Goal: Task Accomplishment & Management: Manage account settings

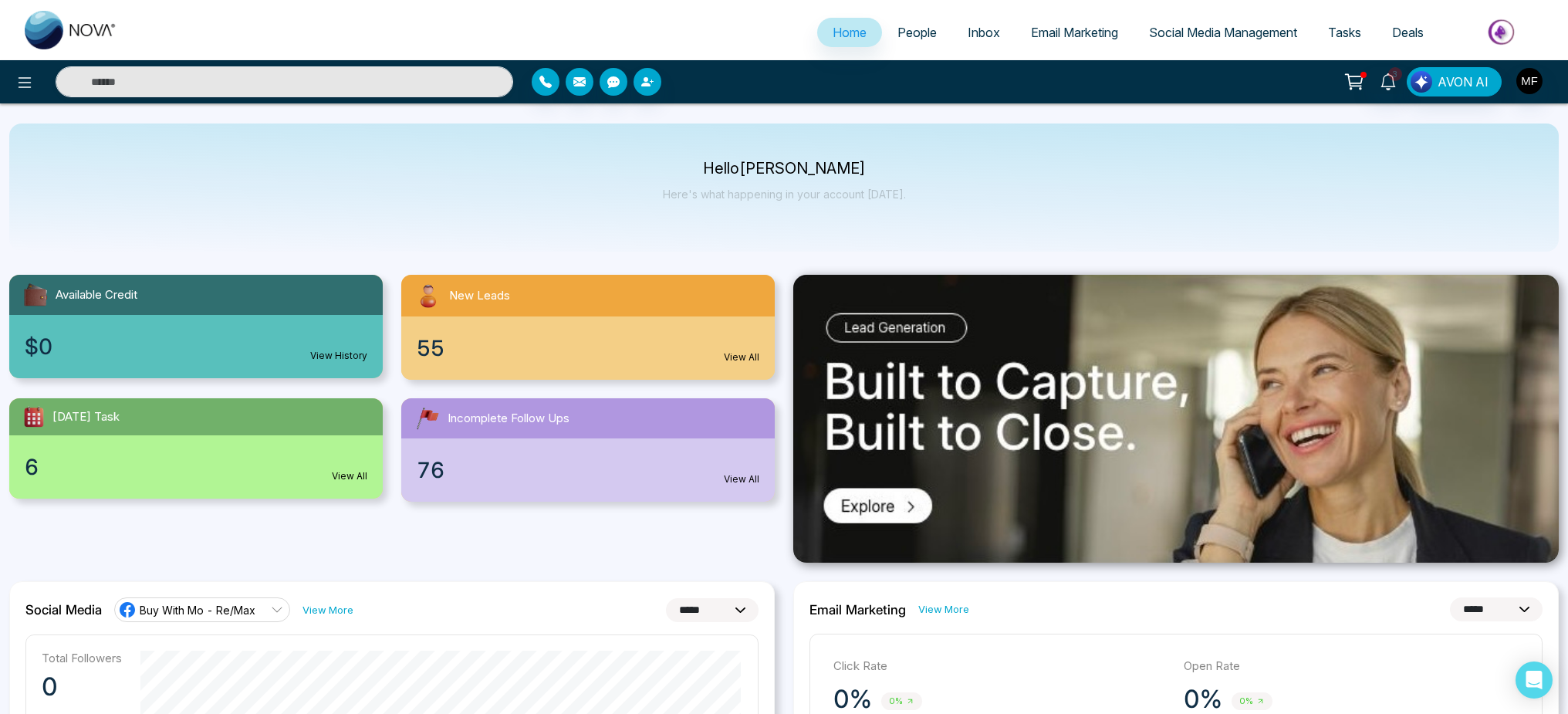
select select "*"
click at [907, 35] on span "People" at bounding box center [918, 32] width 40 height 15
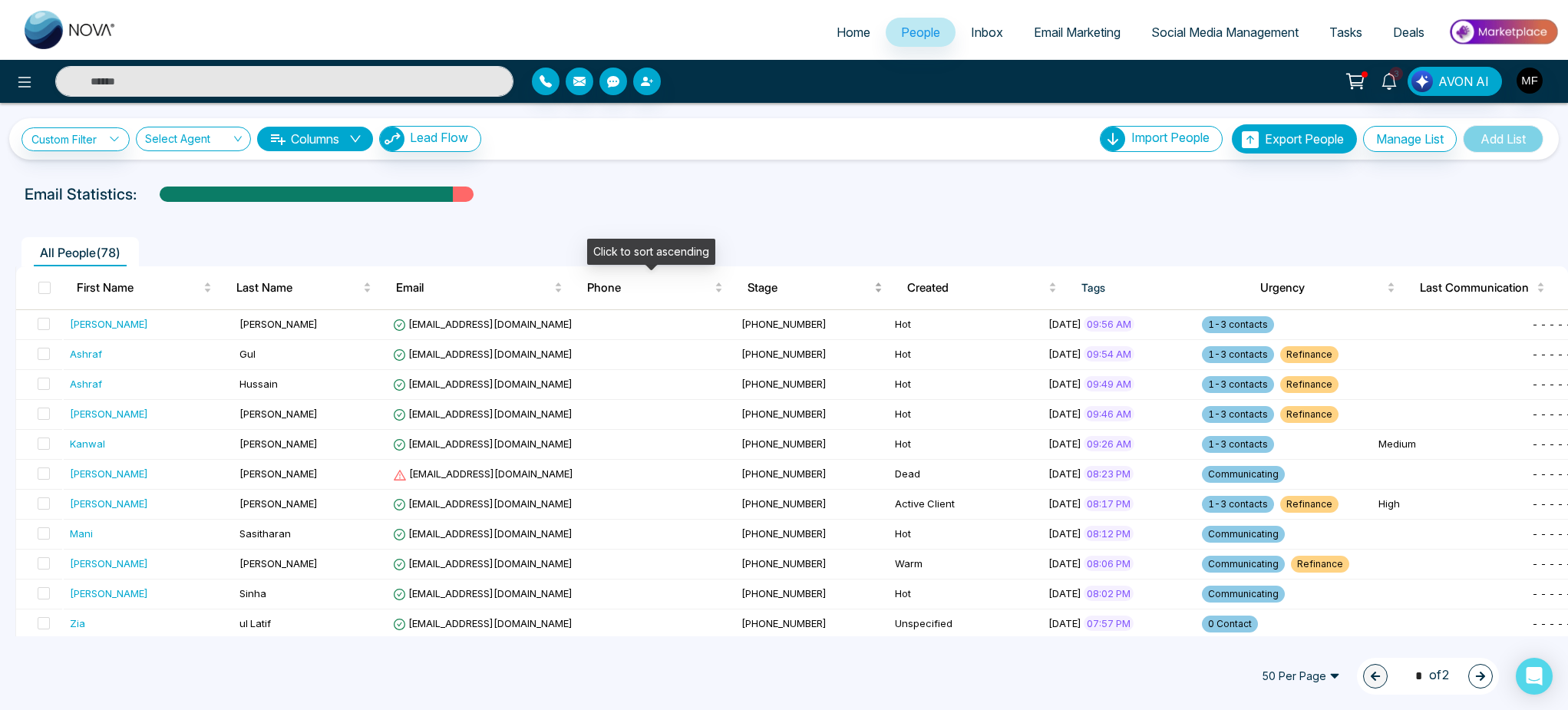
click at [761, 281] on span "Stage" at bounding box center [809, 288] width 124 height 18
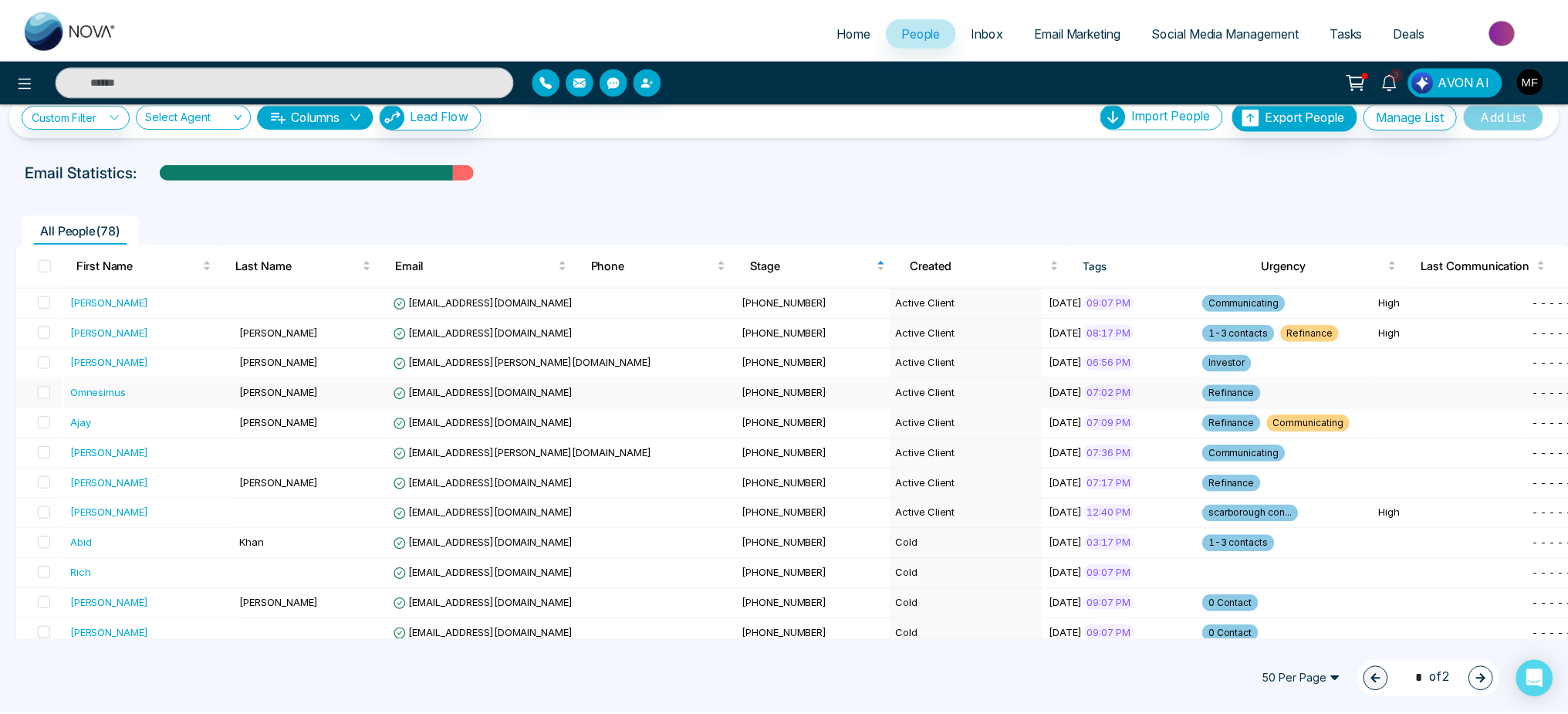
scroll to position [26, 0]
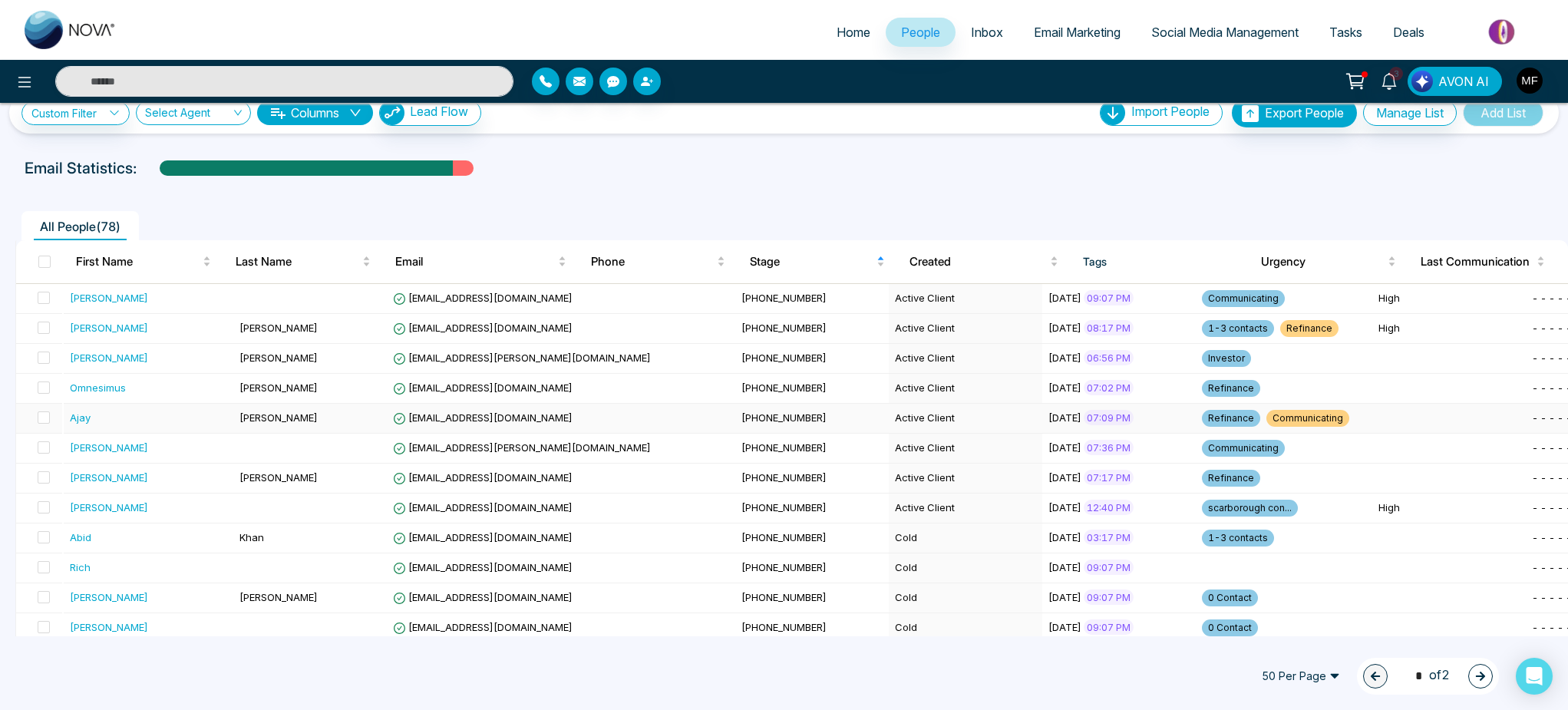
click at [188, 407] on td "Ajay" at bounding box center [149, 418] width 171 height 30
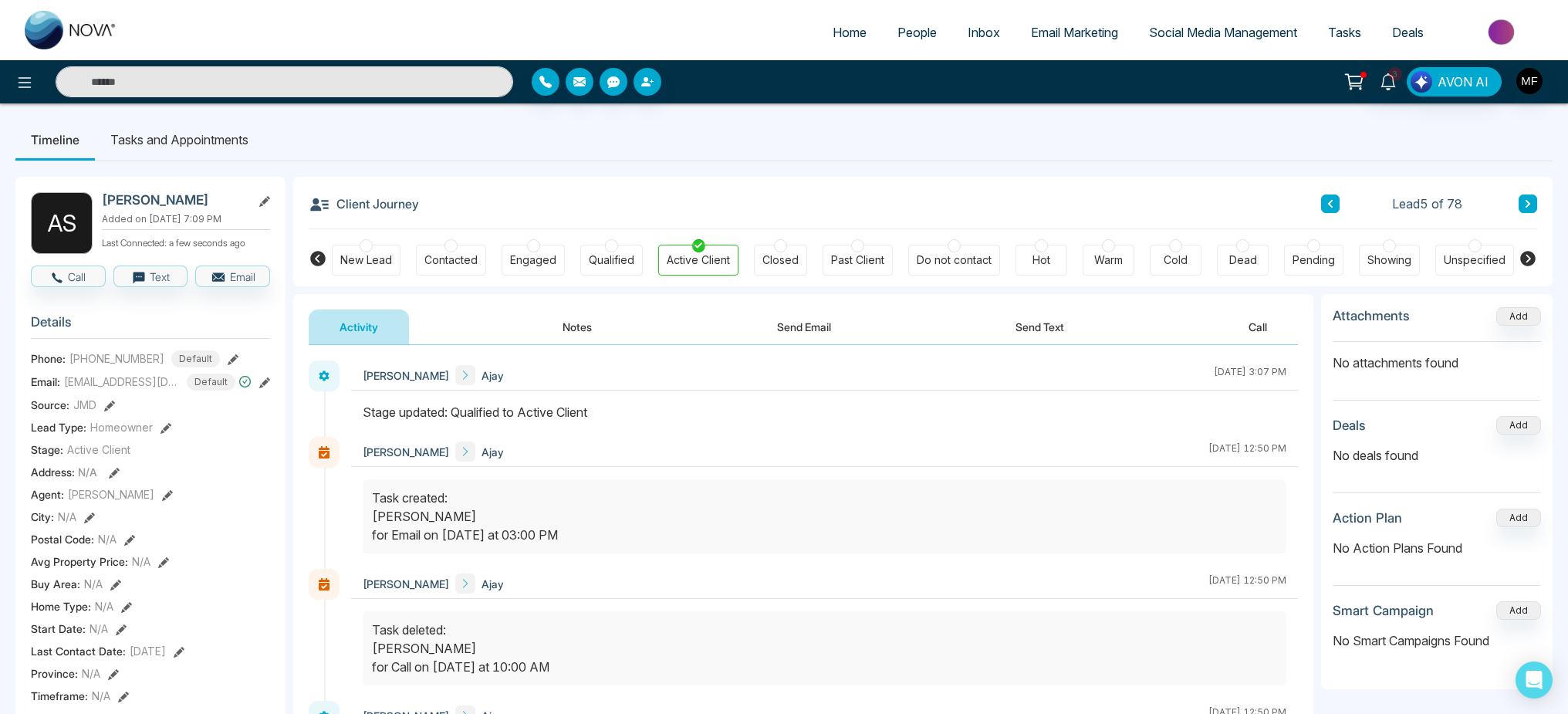
click at [165, 138] on li "Tasks and Appointments" at bounding box center [179, 139] width 169 height 42
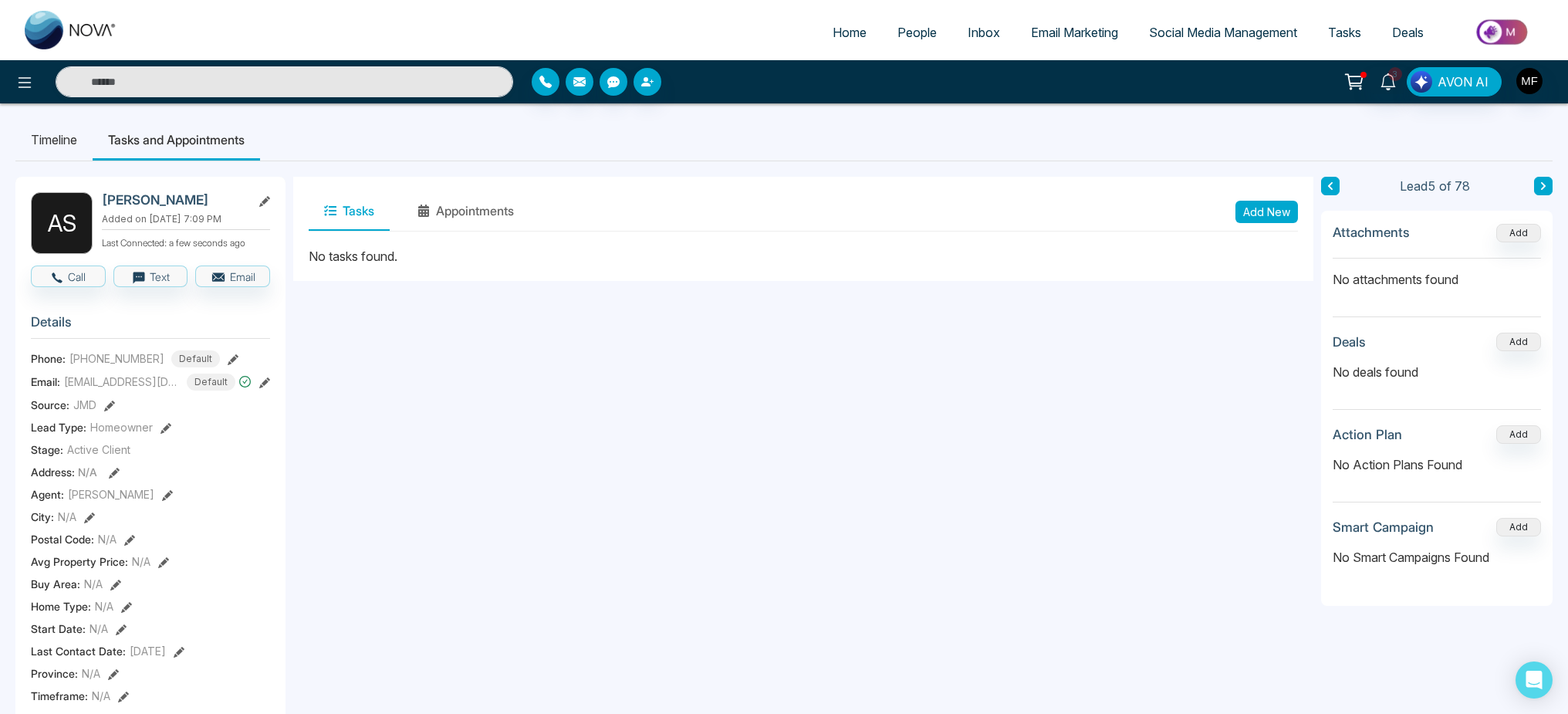
click at [89, 138] on li "Timeline" at bounding box center [53, 139] width 77 height 42
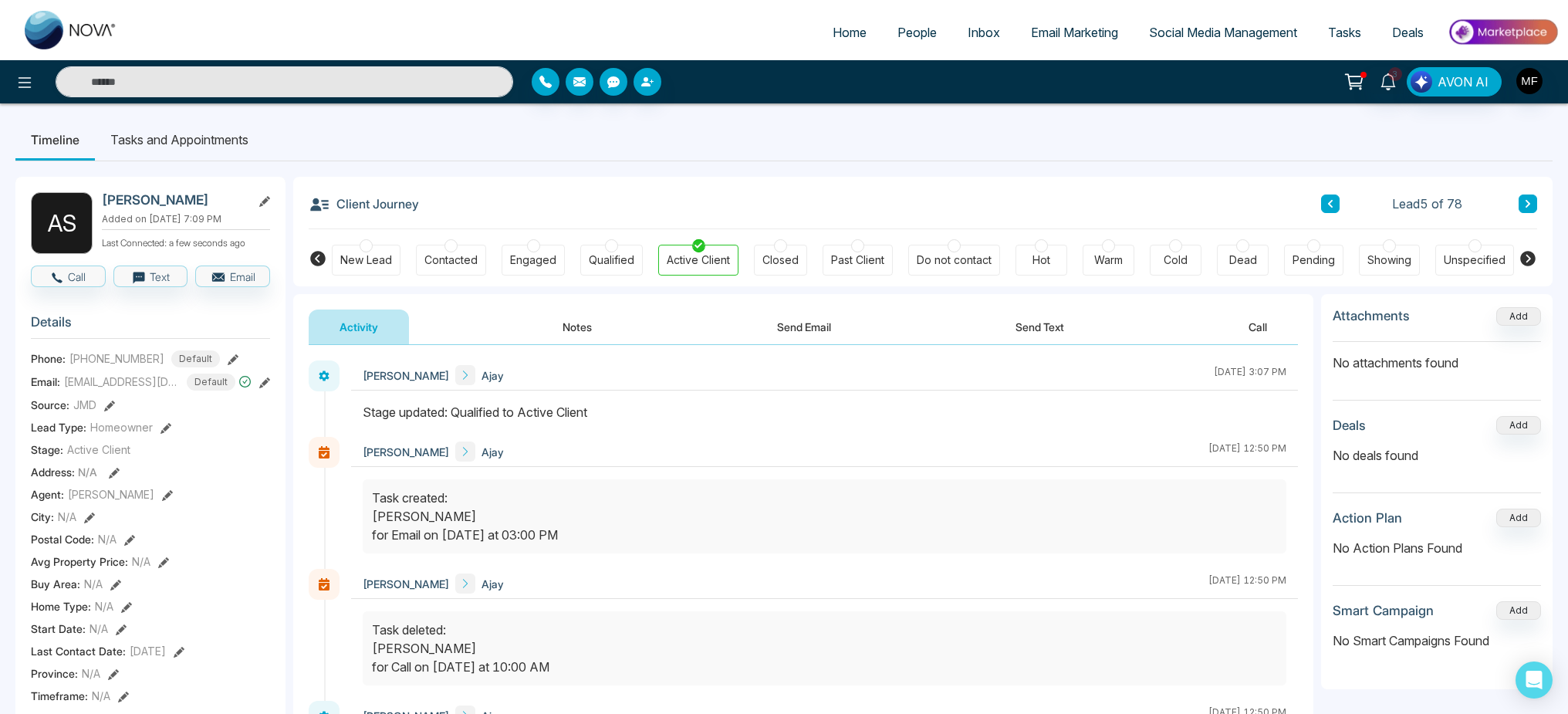
click at [573, 326] on button "Notes" at bounding box center [577, 327] width 91 height 35
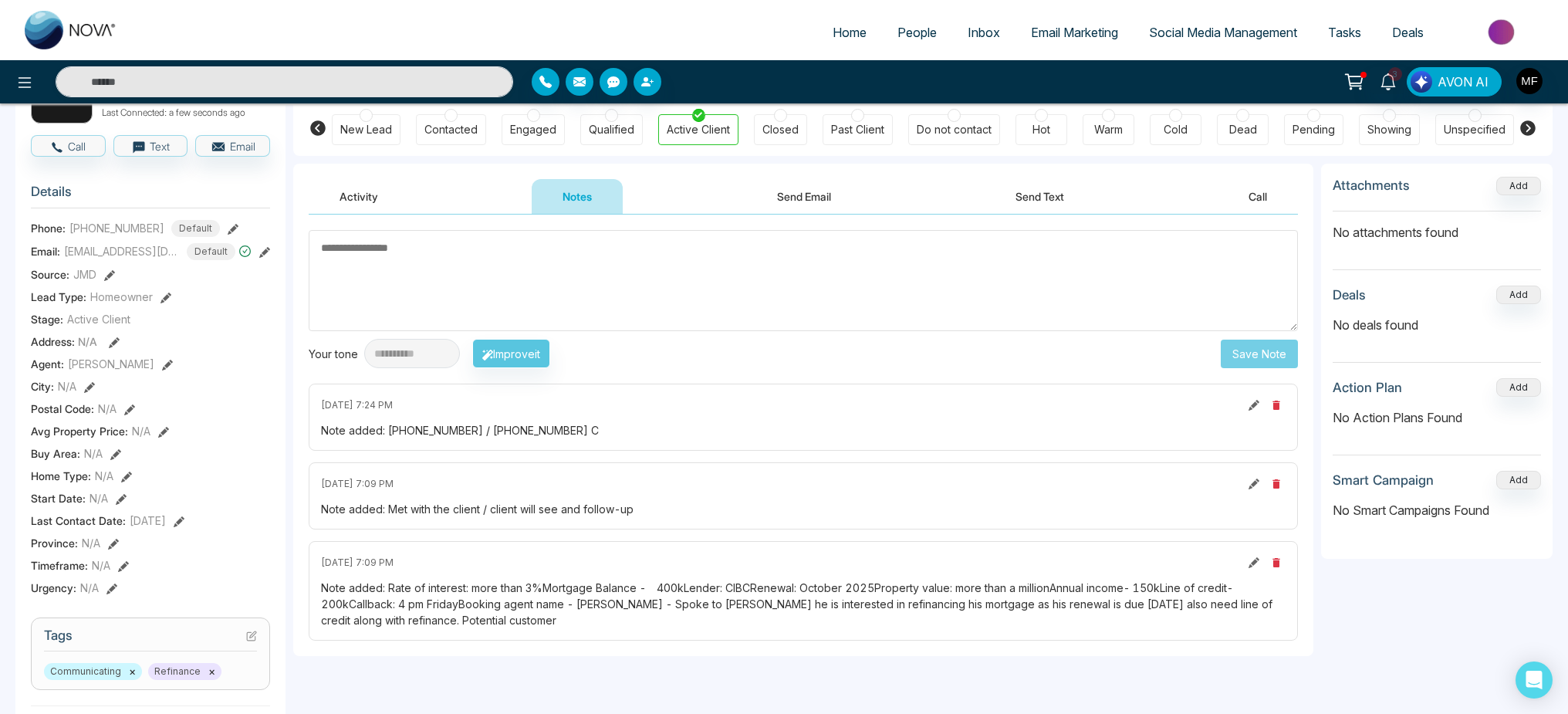
scroll to position [134, 0]
click at [528, 293] on textarea at bounding box center [803, 277] width 990 height 101
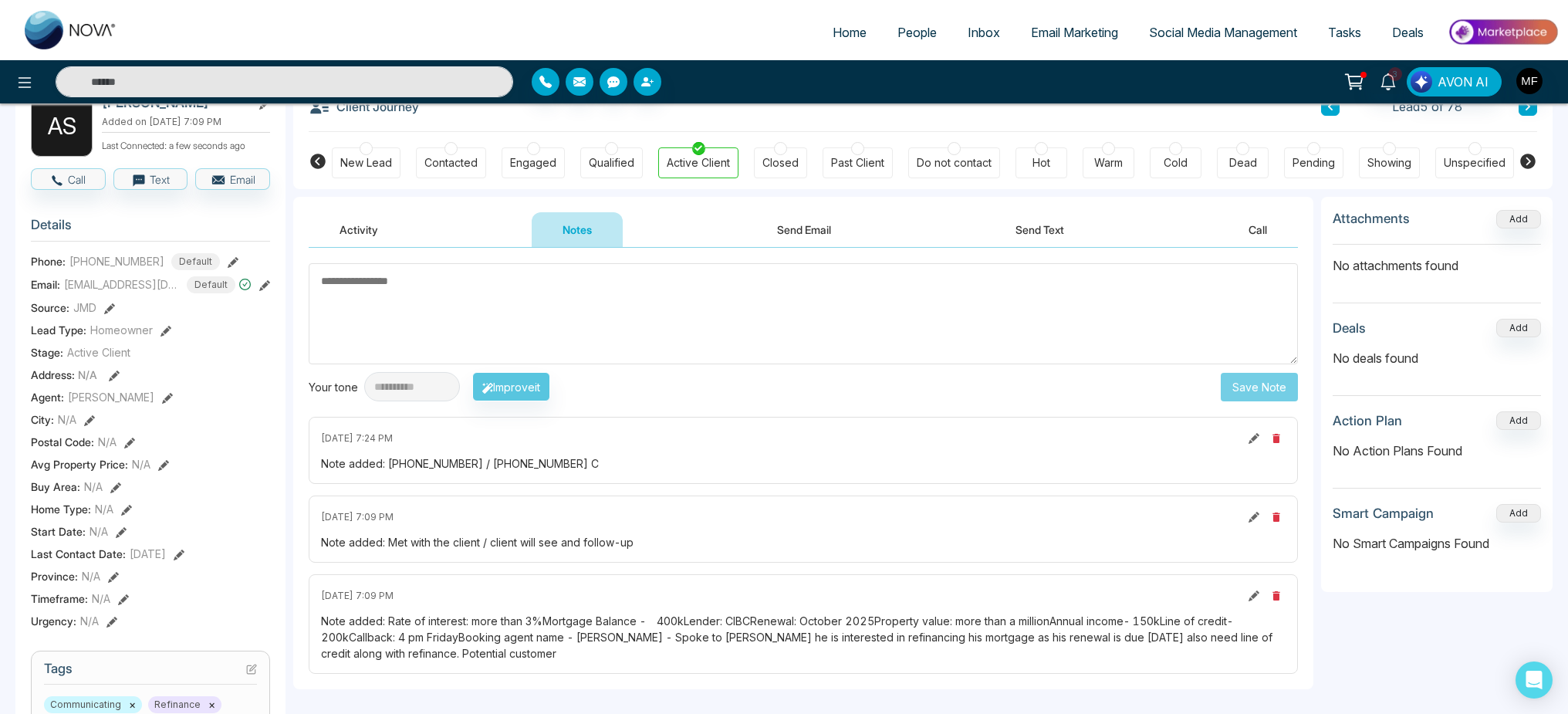
scroll to position [2, 0]
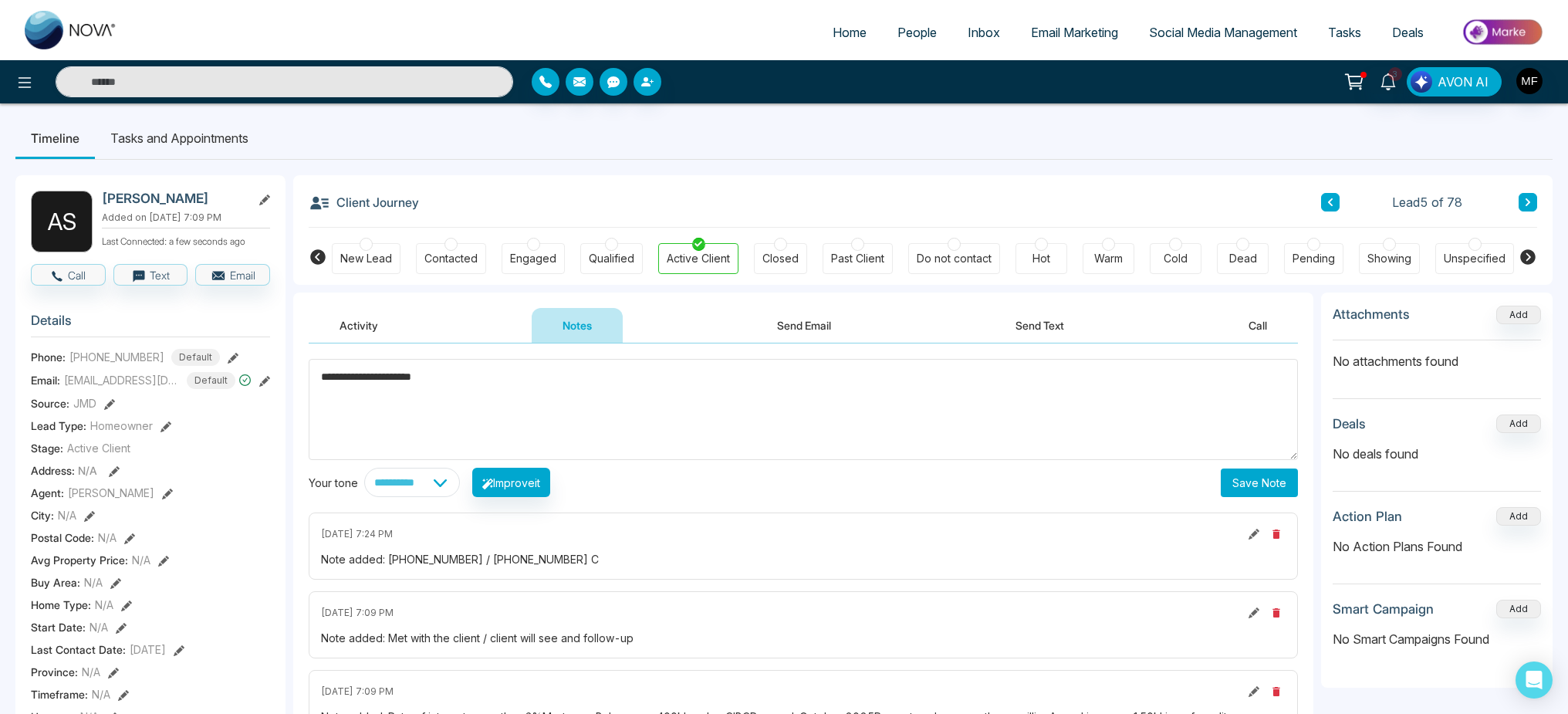
type textarea "**********"
click at [1241, 493] on button "Save Note" at bounding box center [1259, 483] width 77 height 29
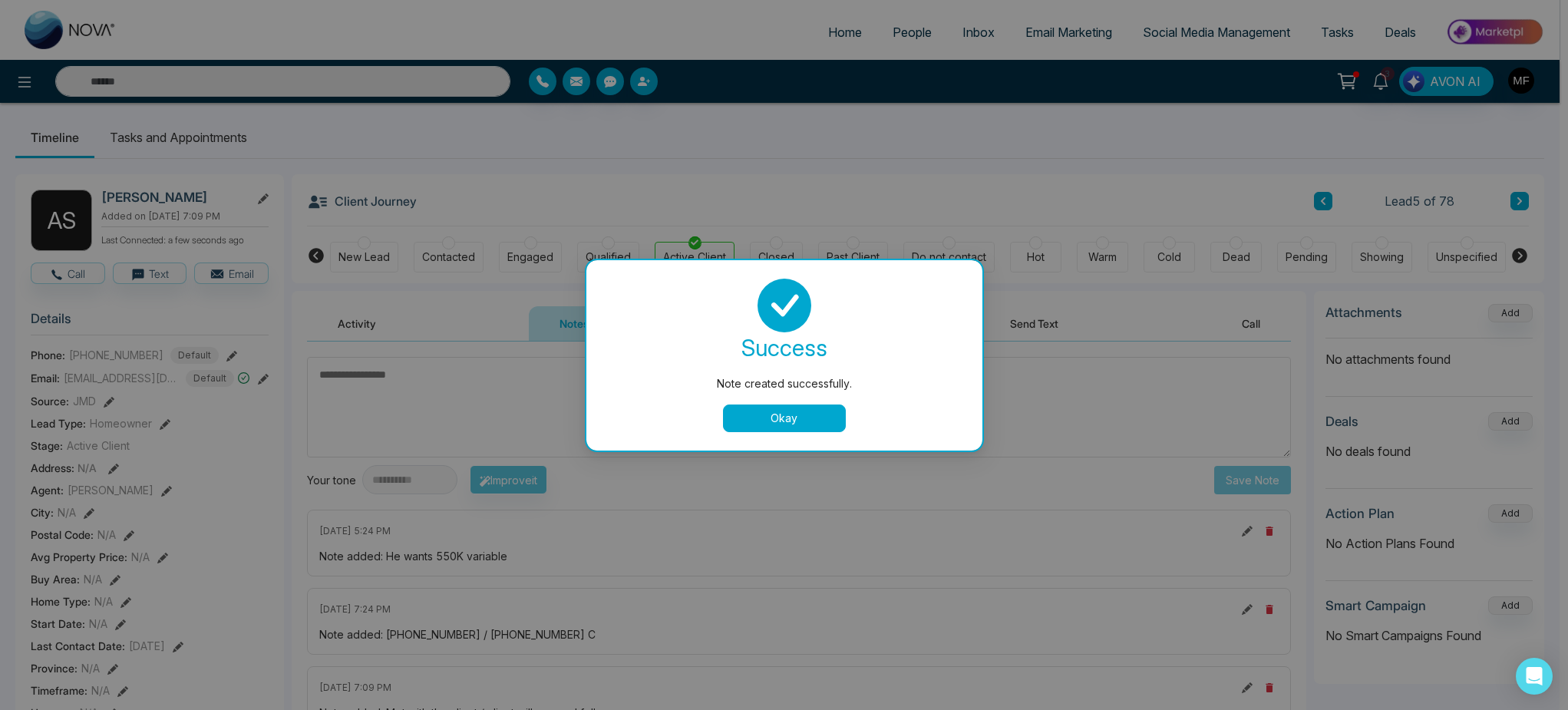
click at [756, 420] on button "Okay" at bounding box center [785, 418] width 123 height 28
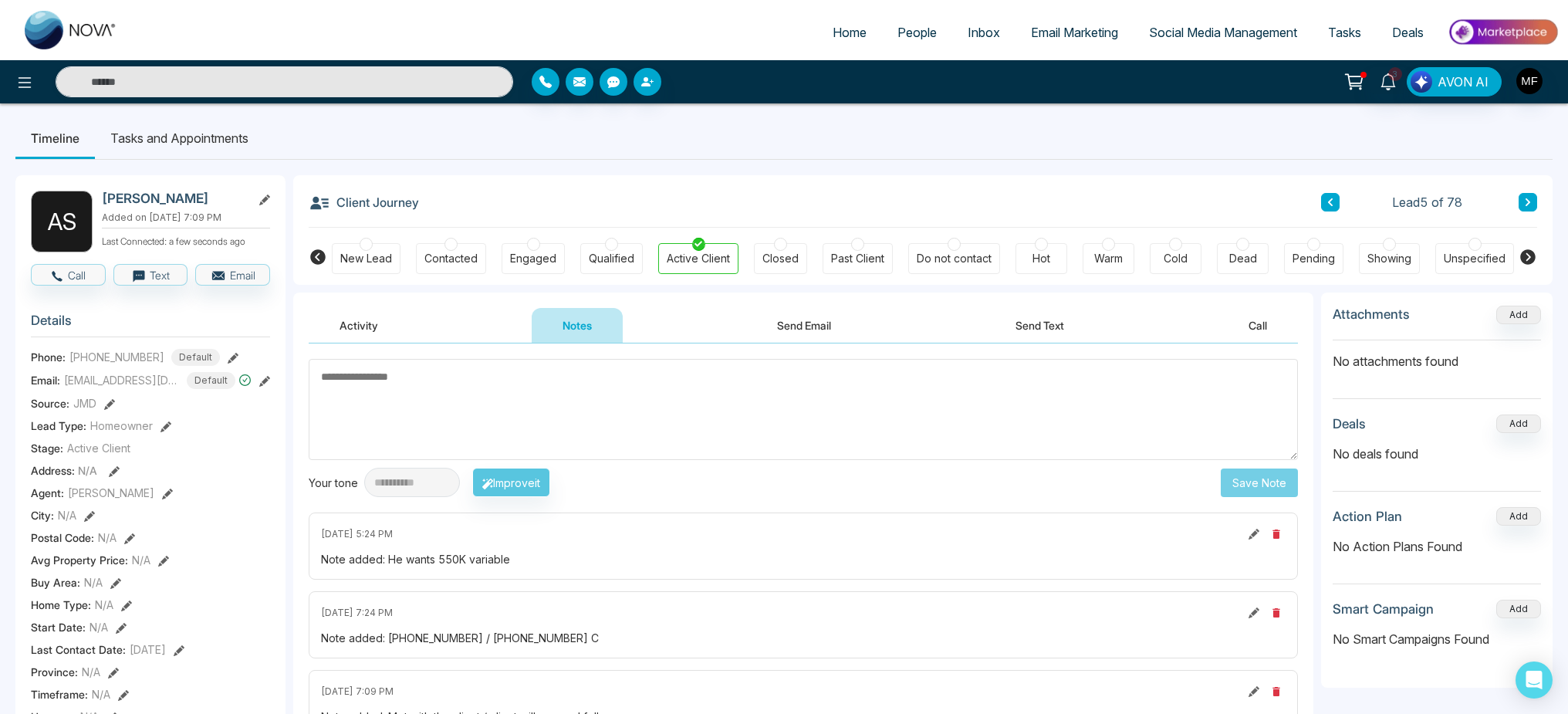
click at [906, 35] on span "People" at bounding box center [918, 32] width 40 height 15
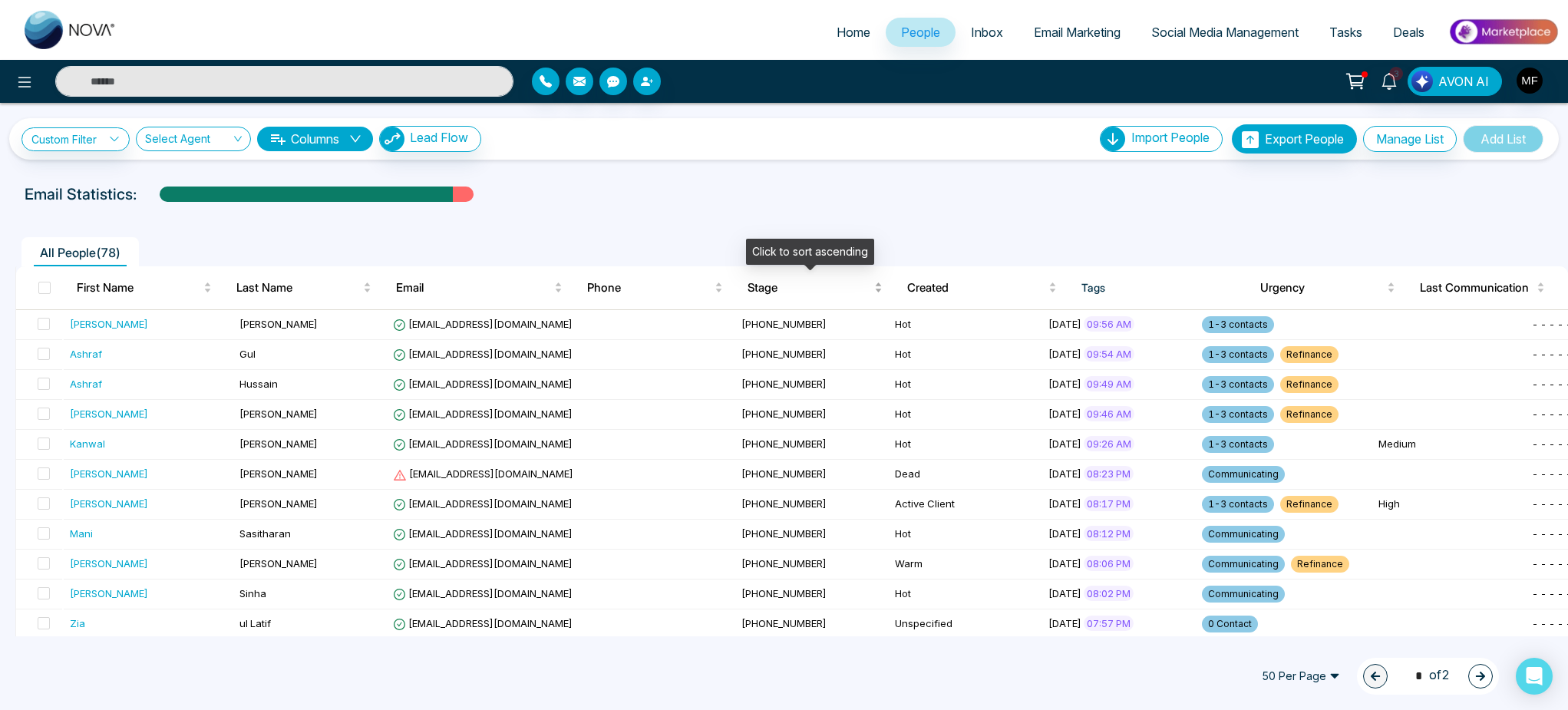
click at [768, 288] on span "Stage" at bounding box center [809, 288] width 124 height 18
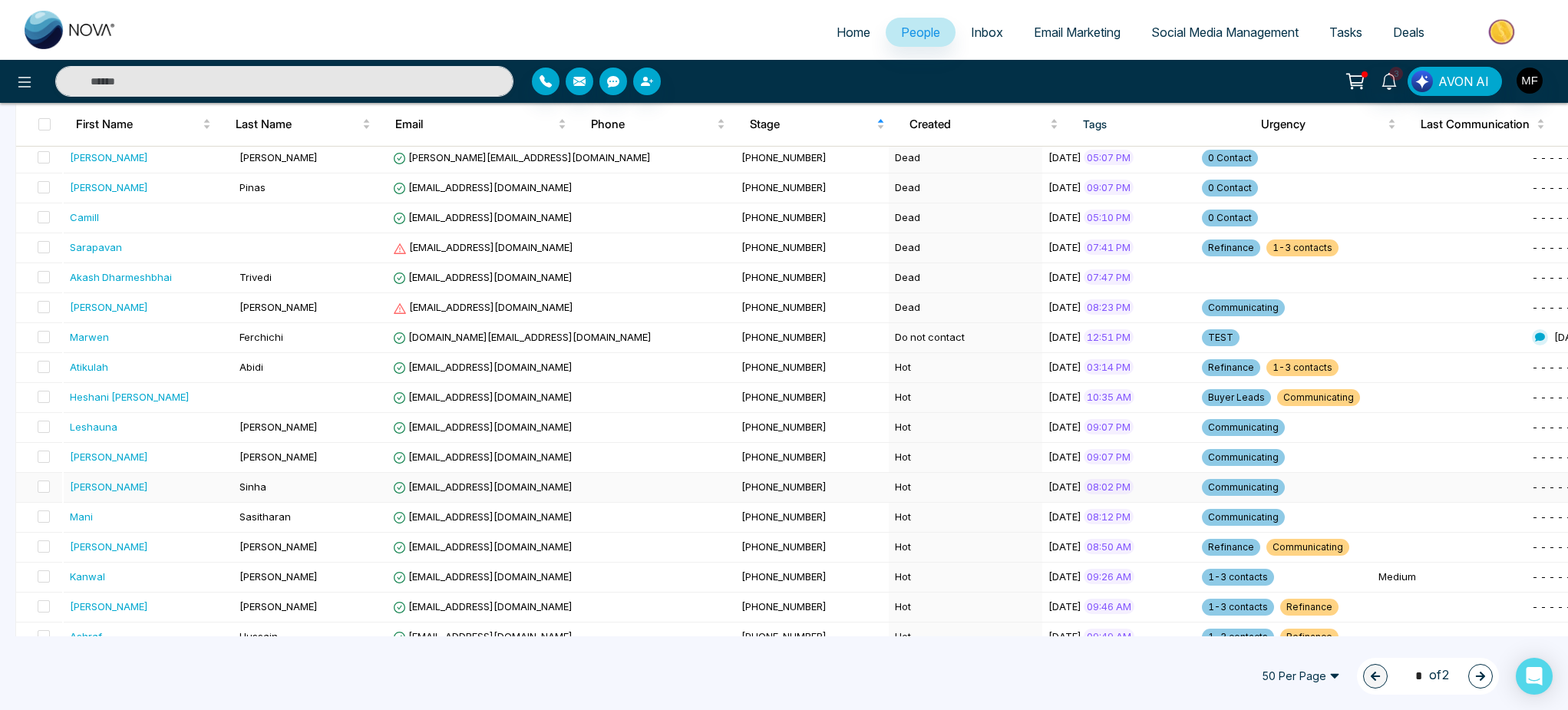
scroll to position [1171, 0]
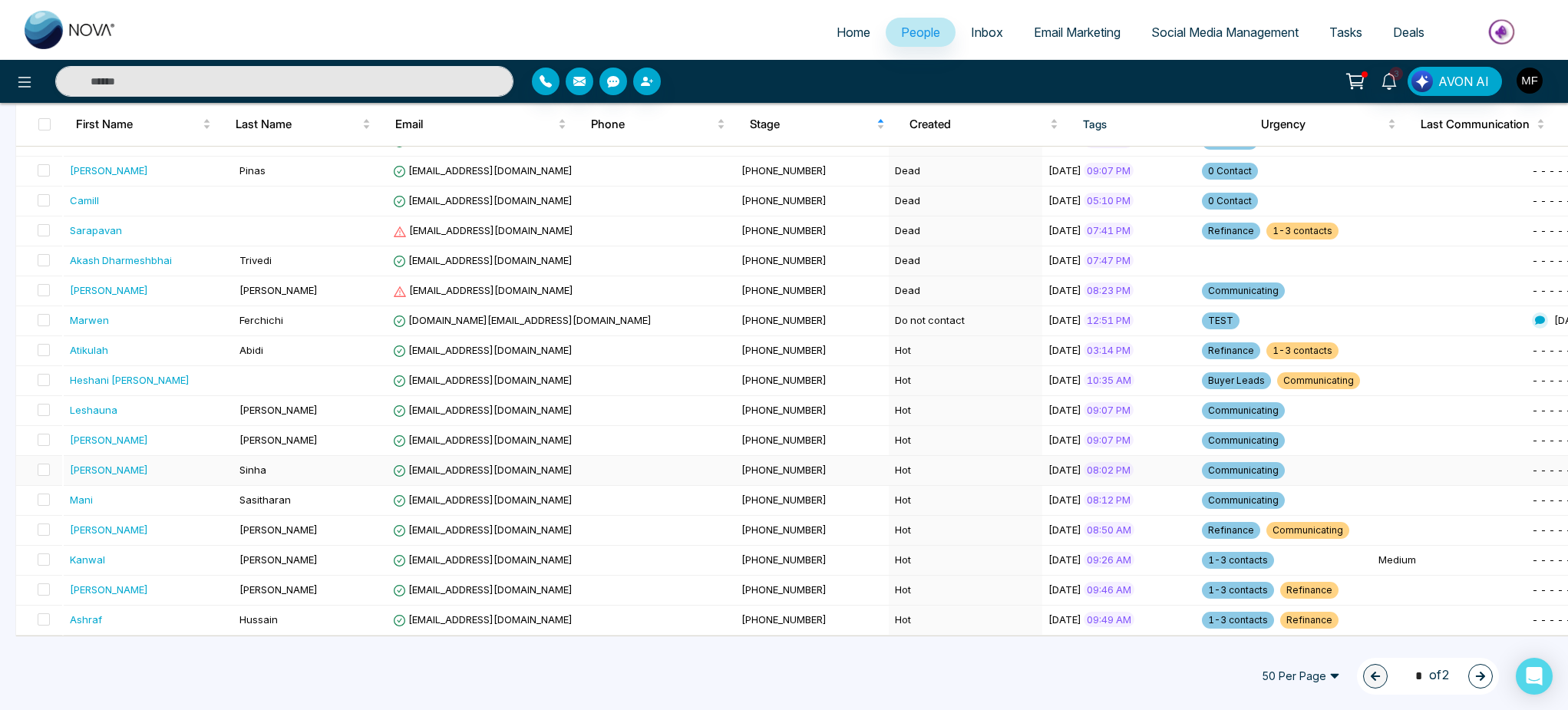
click at [186, 473] on div "[PERSON_NAME]" at bounding box center [150, 469] width 159 height 15
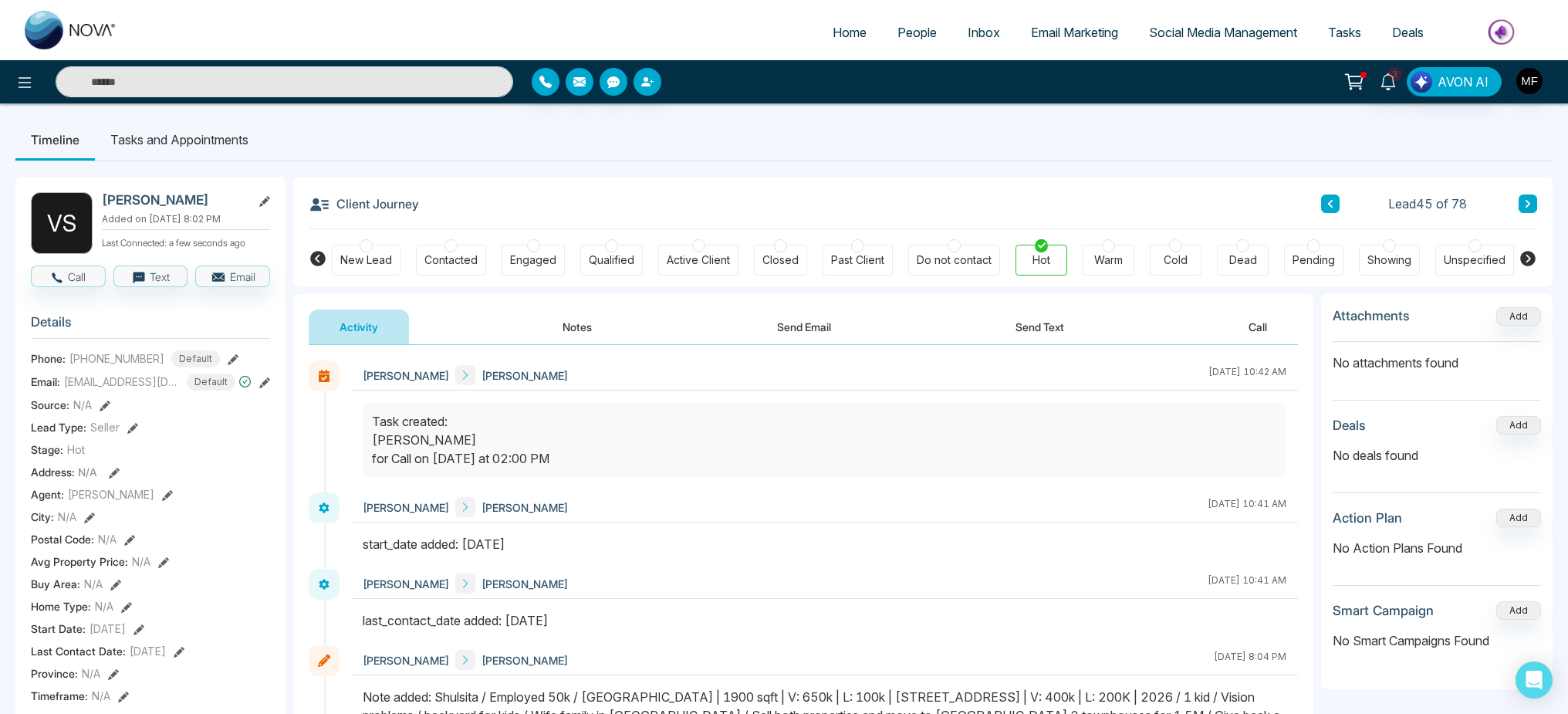
click at [574, 327] on button "Notes" at bounding box center [577, 327] width 91 height 35
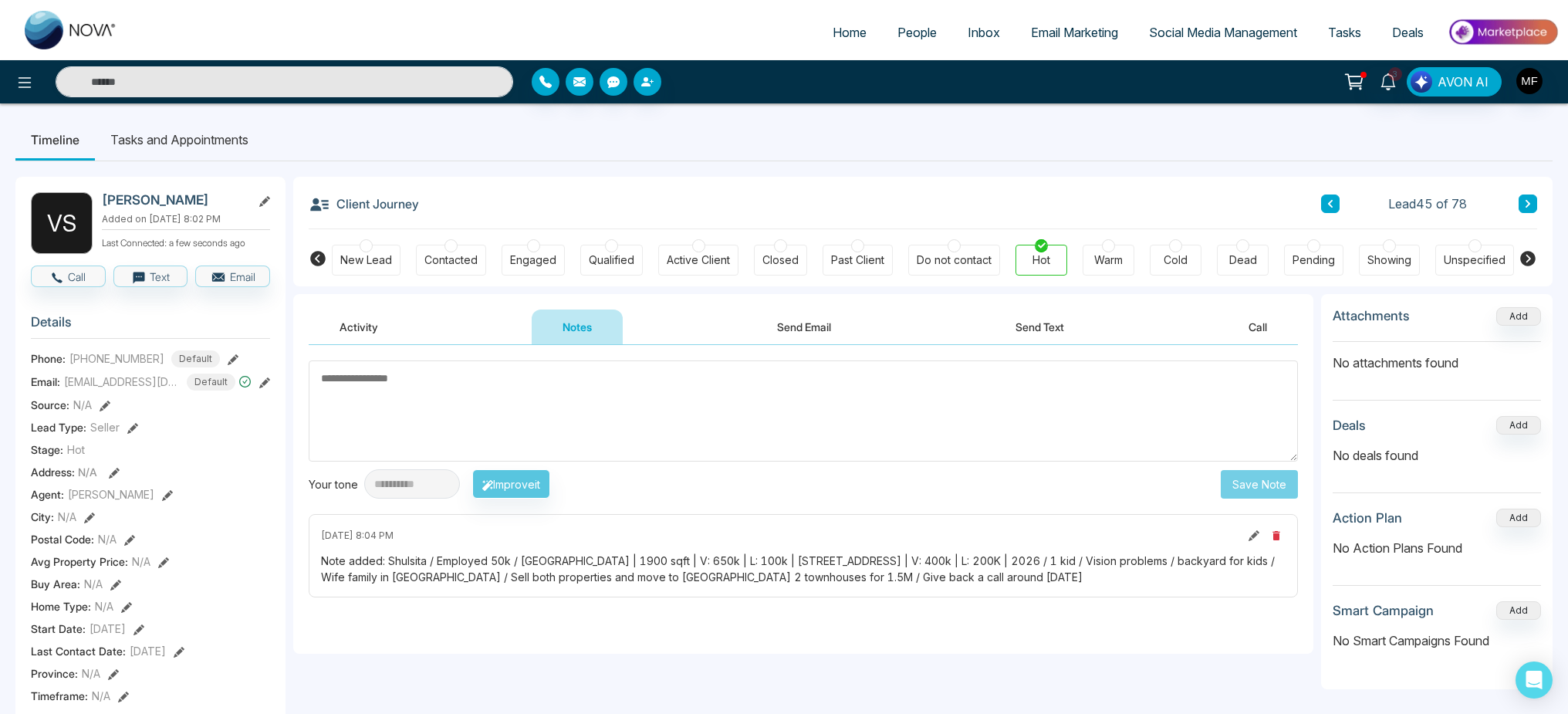
click at [900, 48] on li "People" at bounding box center [917, 33] width 71 height 32
click at [904, 30] on span "People" at bounding box center [918, 32] width 40 height 15
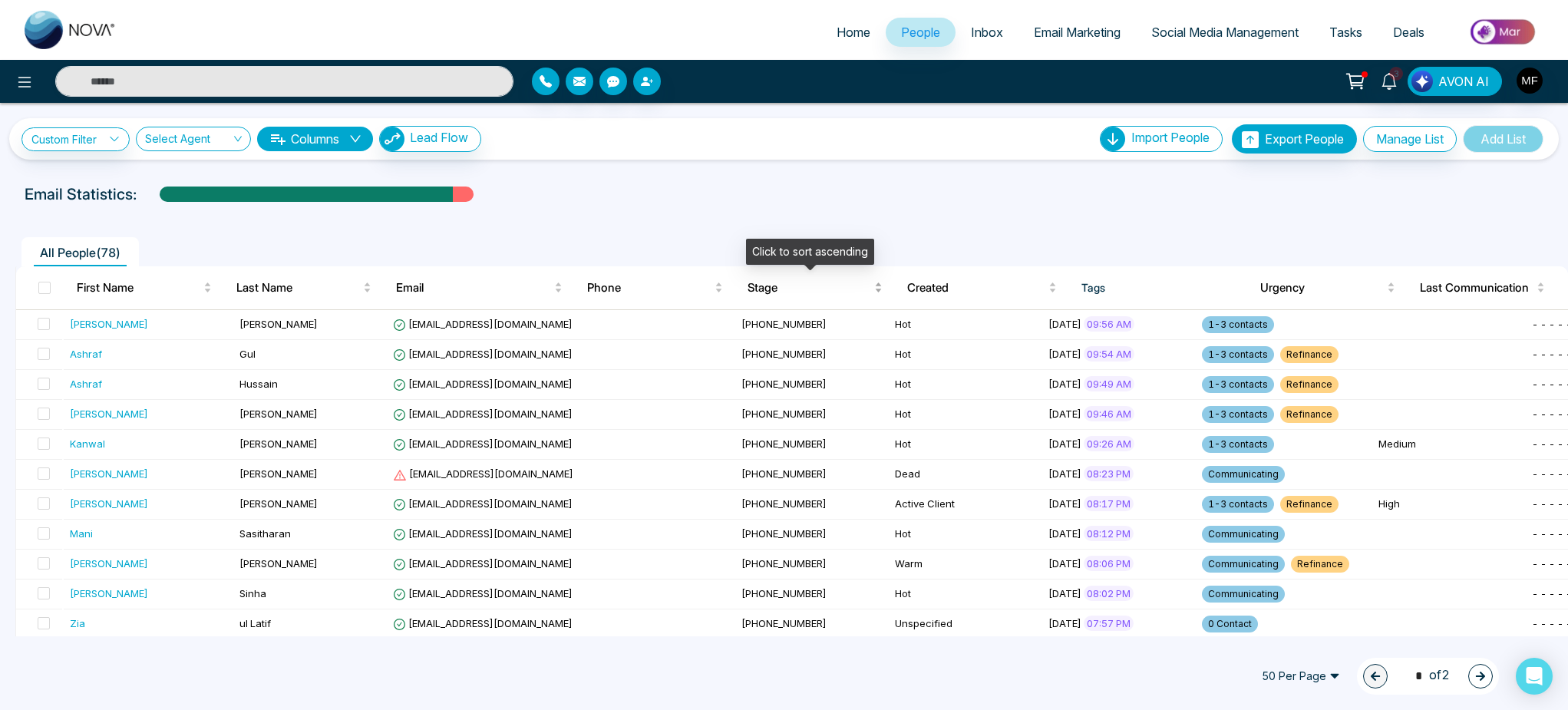
click at [765, 284] on span "Stage" at bounding box center [809, 288] width 124 height 18
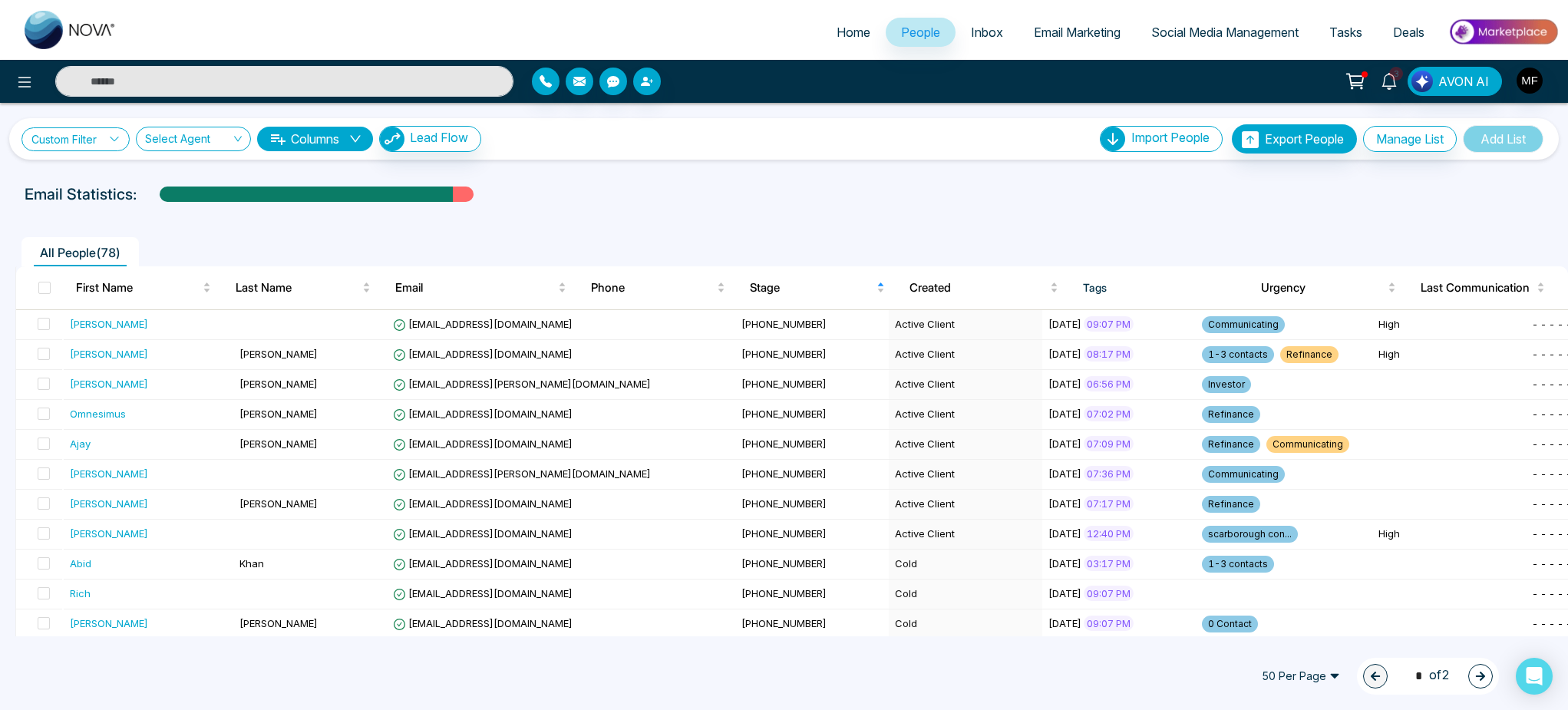
click at [106, 143] on link "Custom Filter" at bounding box center [75, 139] width 108 height 24
click at [116, 188] on span at bounding box center [106, 177] width 124 height 28
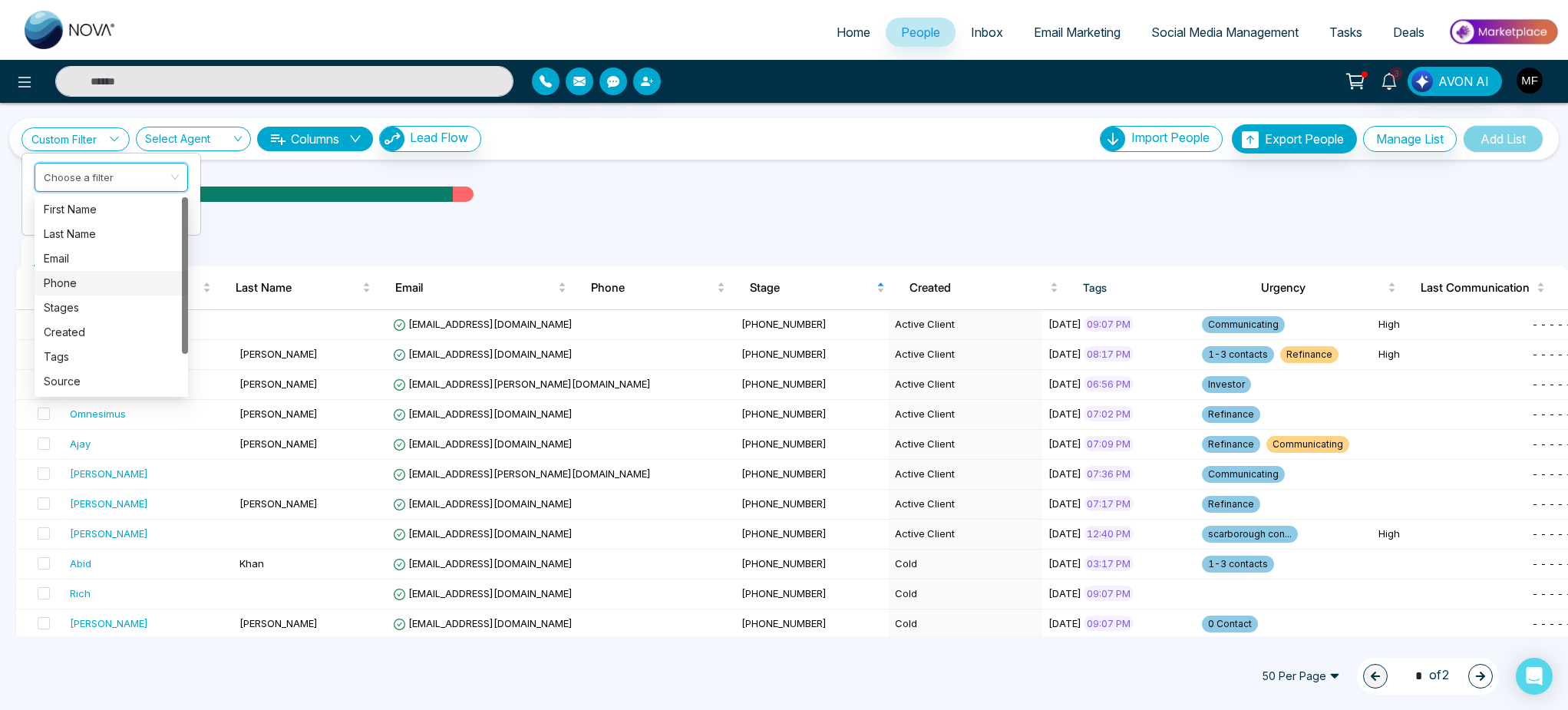
scroll to position [49, 0]
click at [99, 304] on div "Tags" at bounding box center [111, 307] width 135 height 17
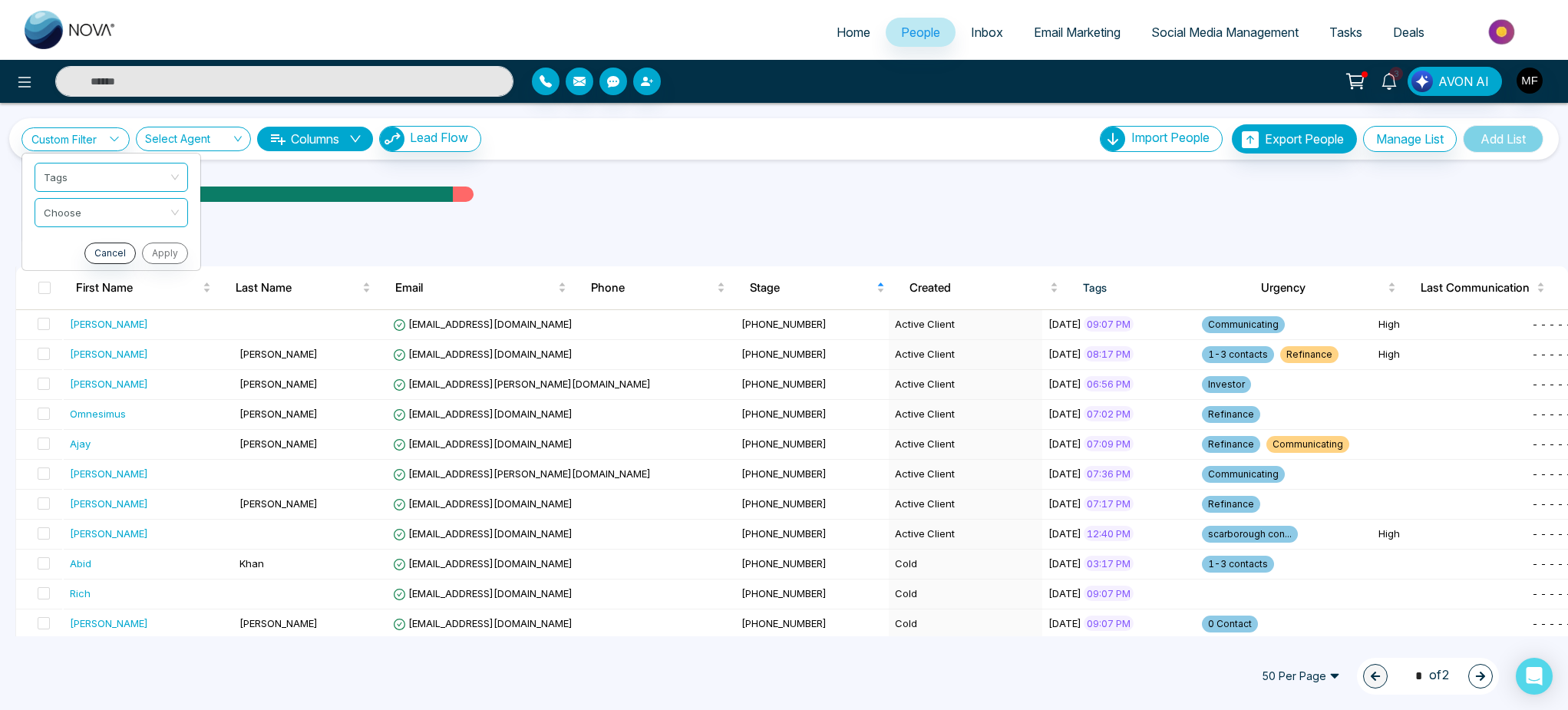
click at [99, 297] on div "First Name" at bounding box center [143, 288] width 135 height 18
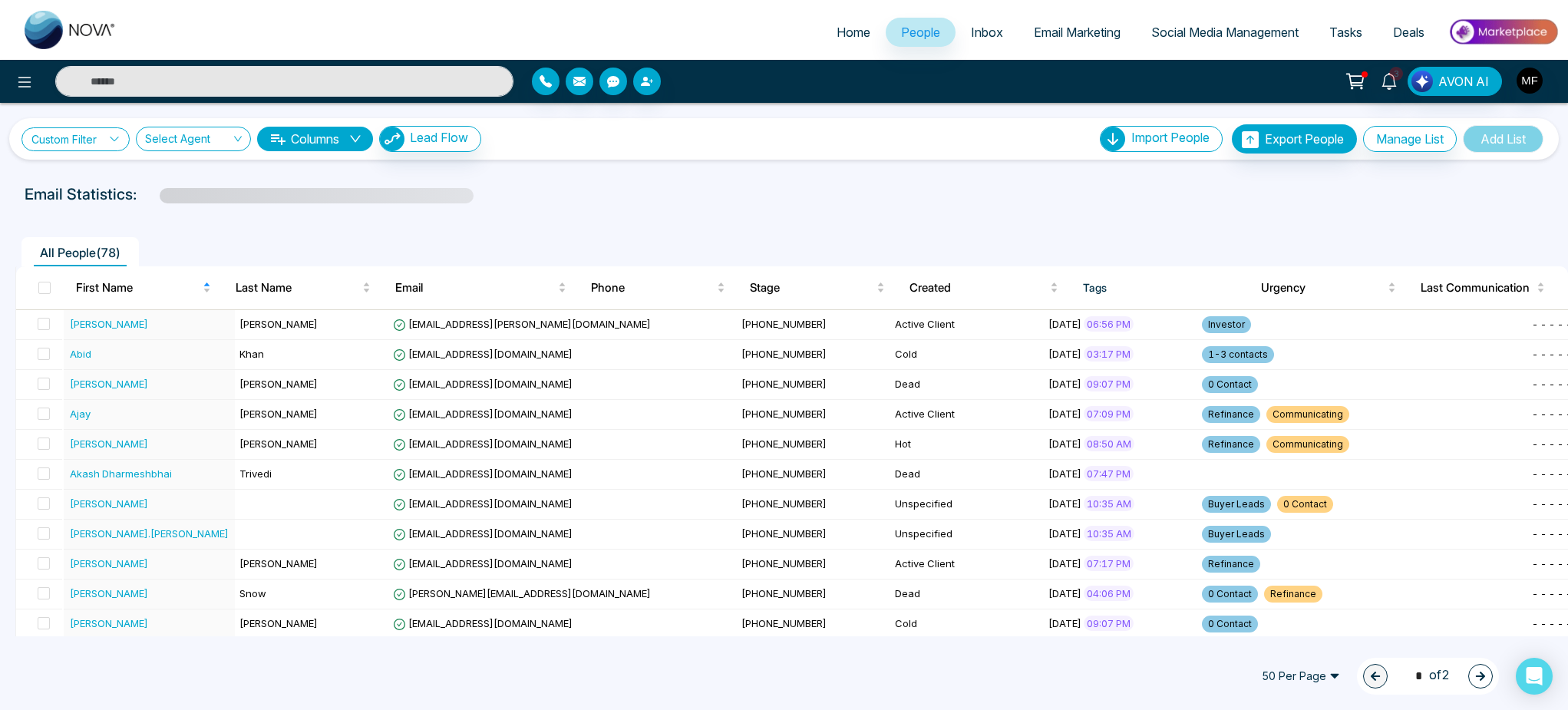
click at [102, 135] on link "Custom Filter" at bounding box center [75, 139] width 108 height 24
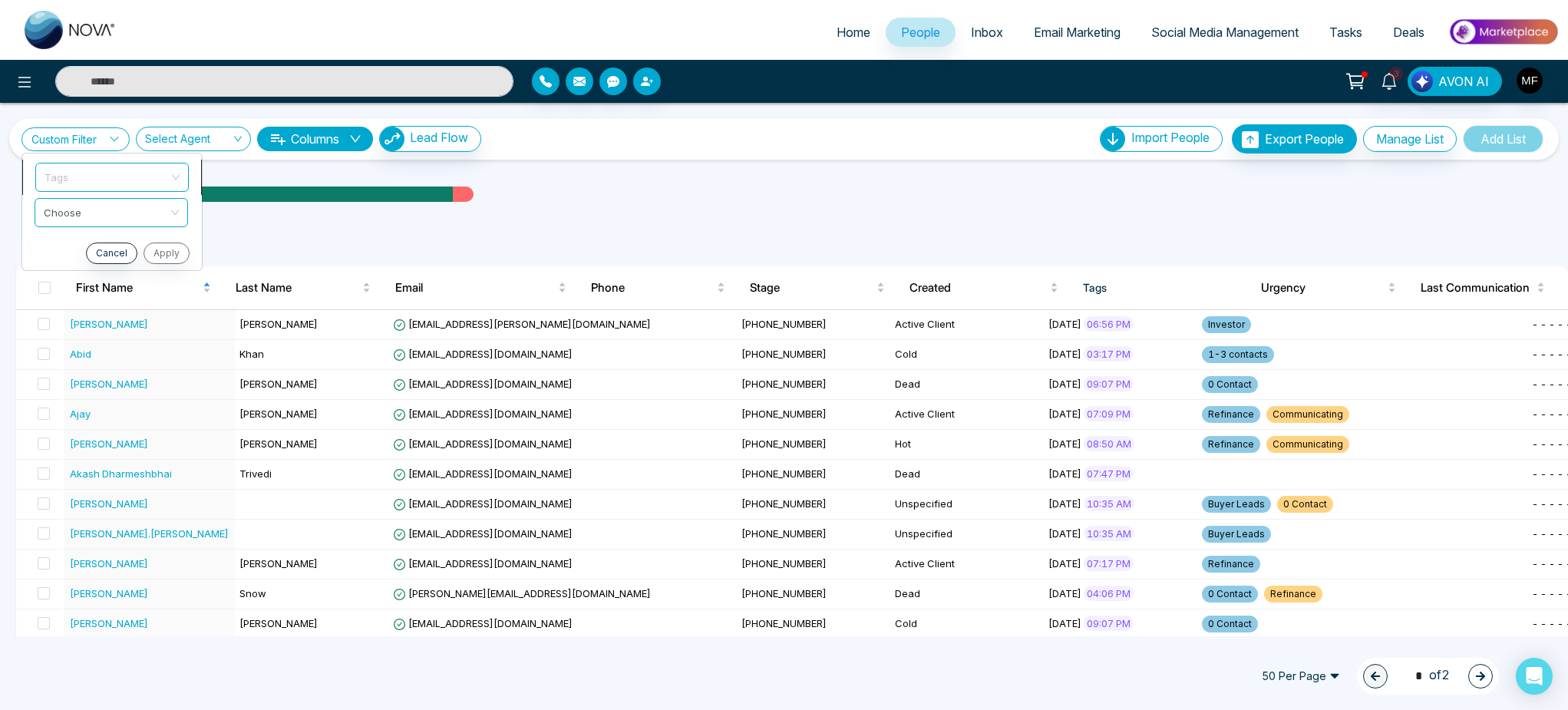
click at [111, 182] on span "Tags" at bounding box center [111, 177] width 135 height 28
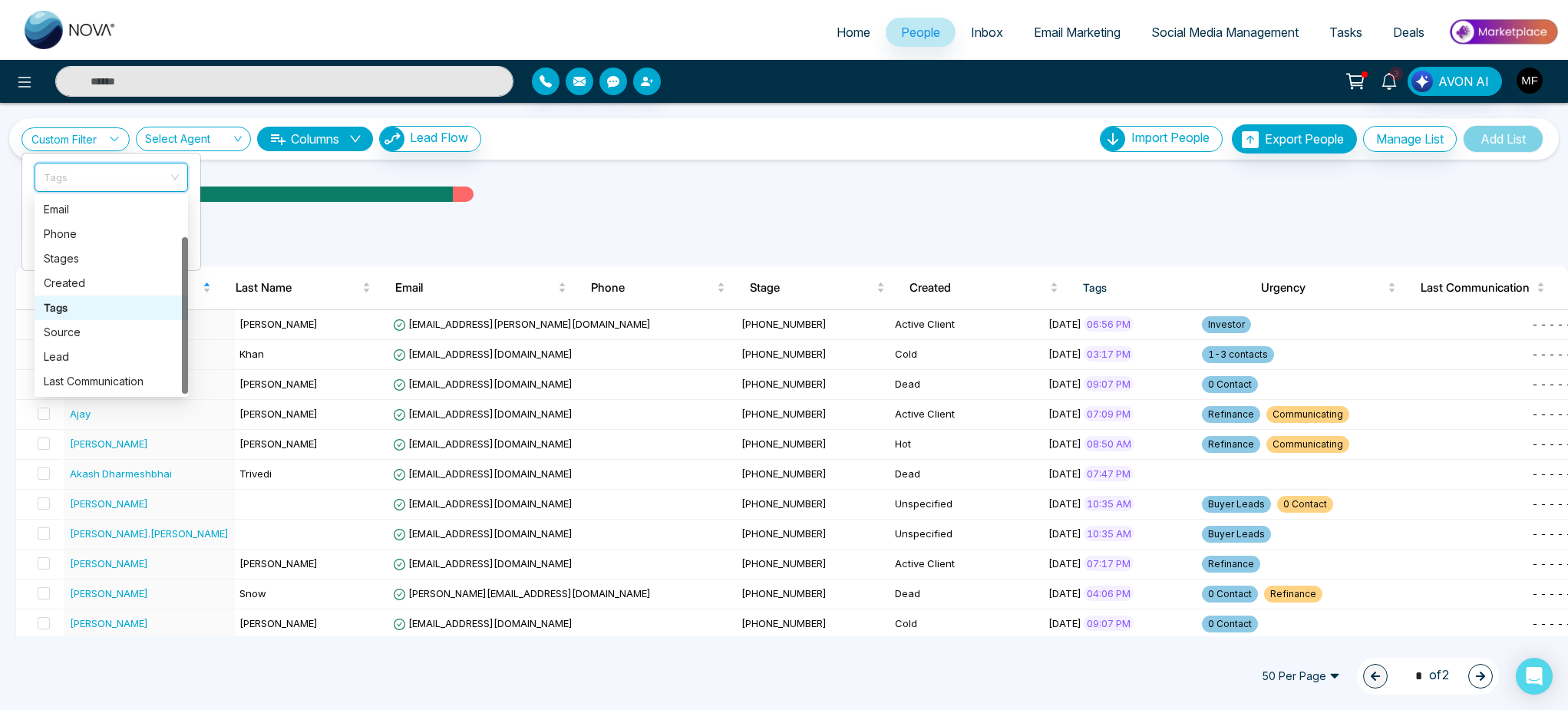
click at [95, 299] on div "Tags" at bounding box center [111, 307] width 135 height 17
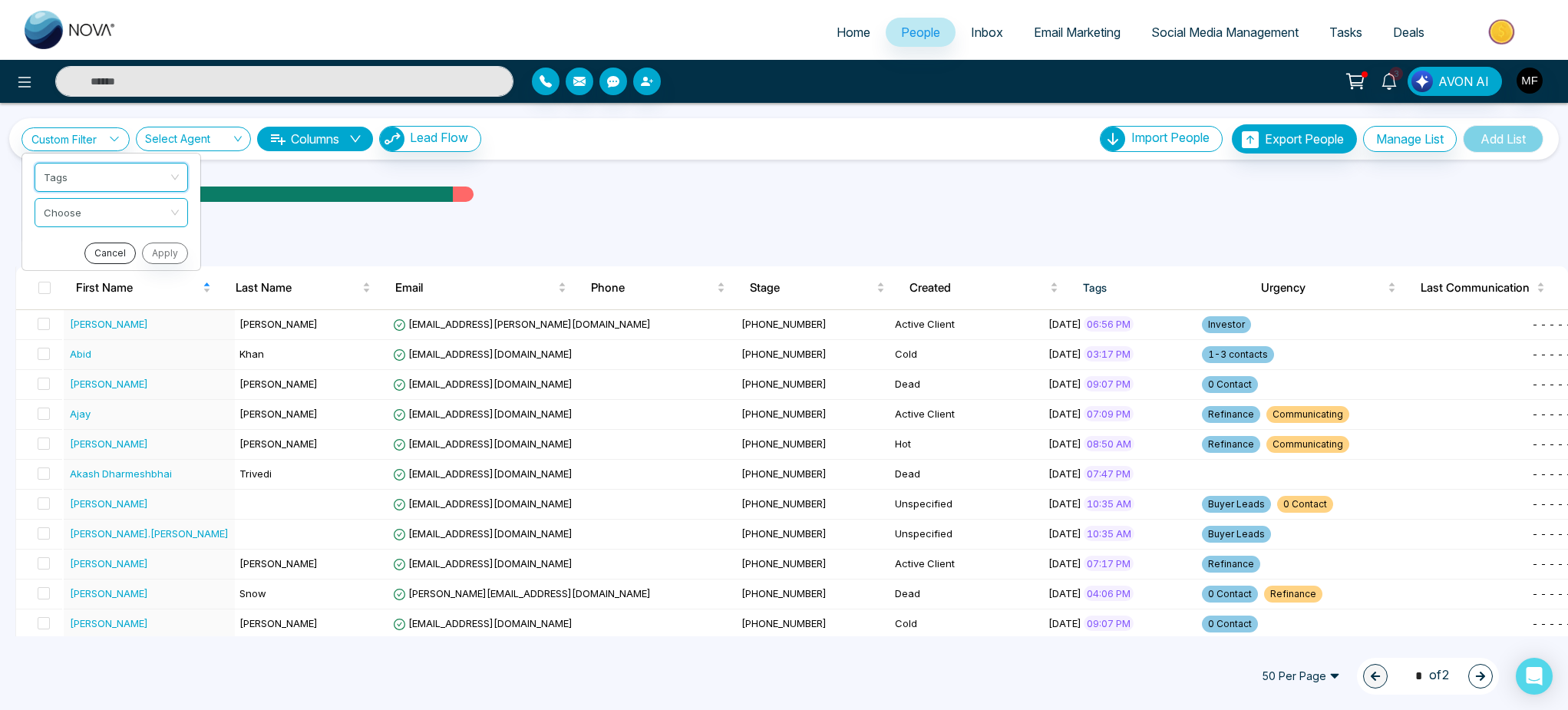
click at [114, 251] on button "Cancel" at bounding box center [110, 253] width 51 height 21
click at [768, 296] on span "Stage" at bounding box center [812, 288] width 124 height 18
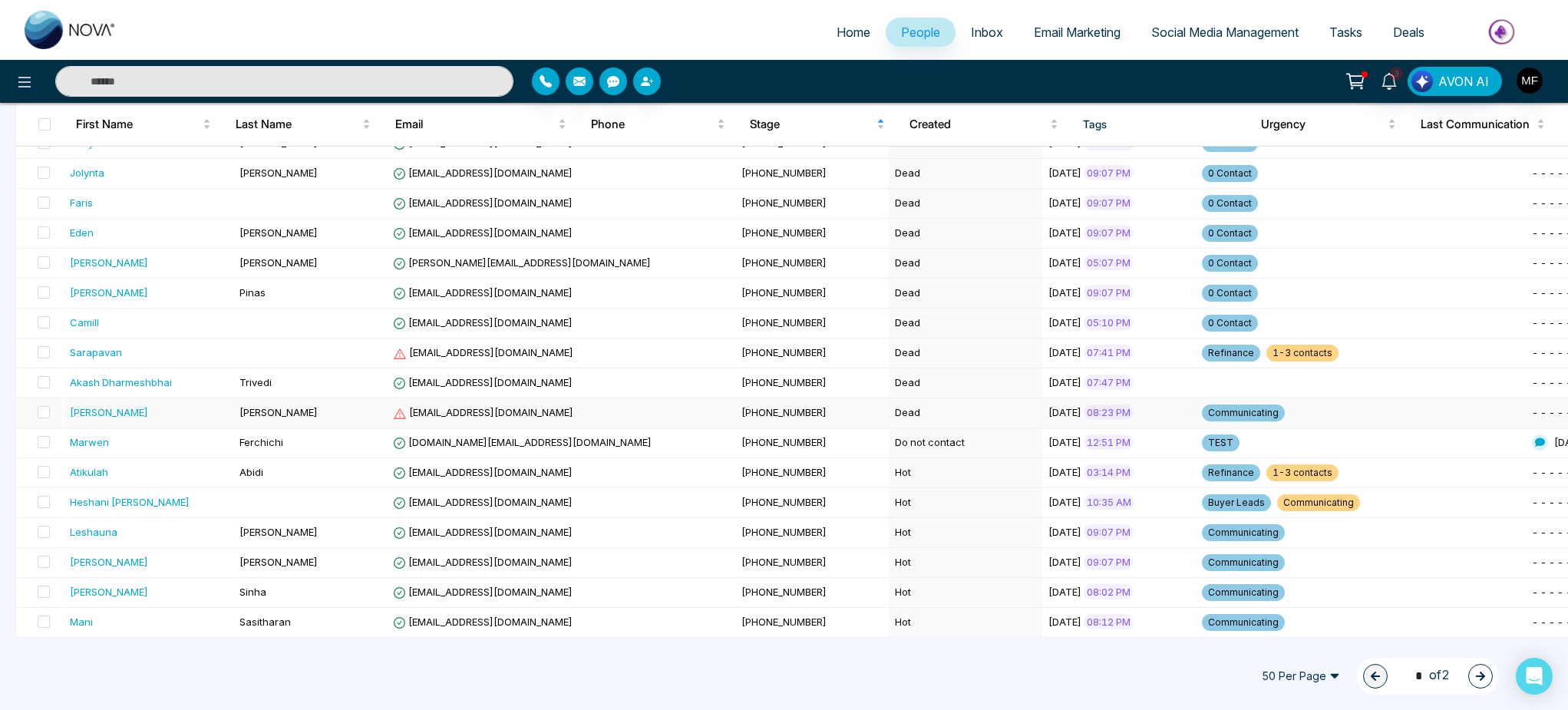
scroll to position [1171, 0]
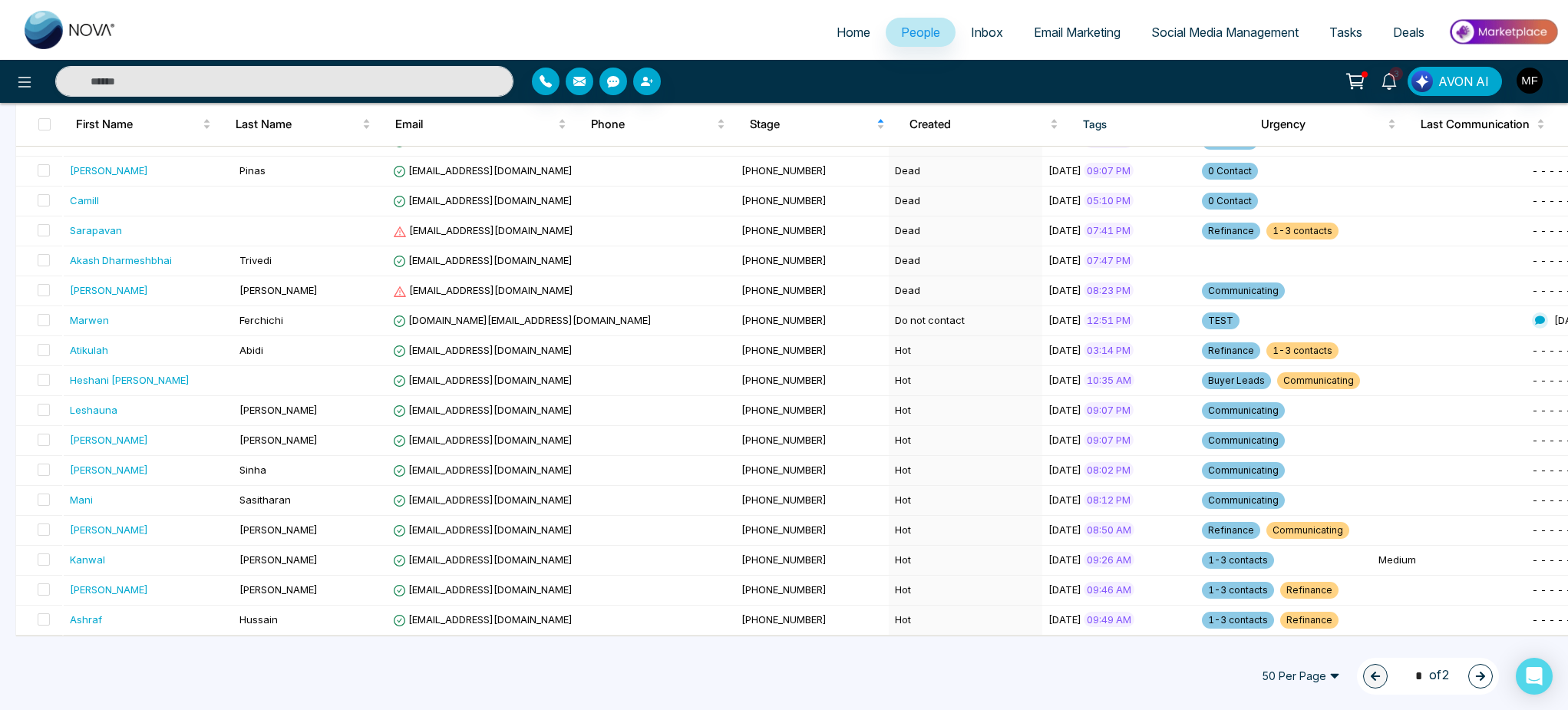
click at [1303, 671] on span "50 Per Page" at bounding box center [1301, 676] width 100 height 24
click at [1306, 651] on div "100 Per Page" at bounding box center [1300, 645] width 81 height 17
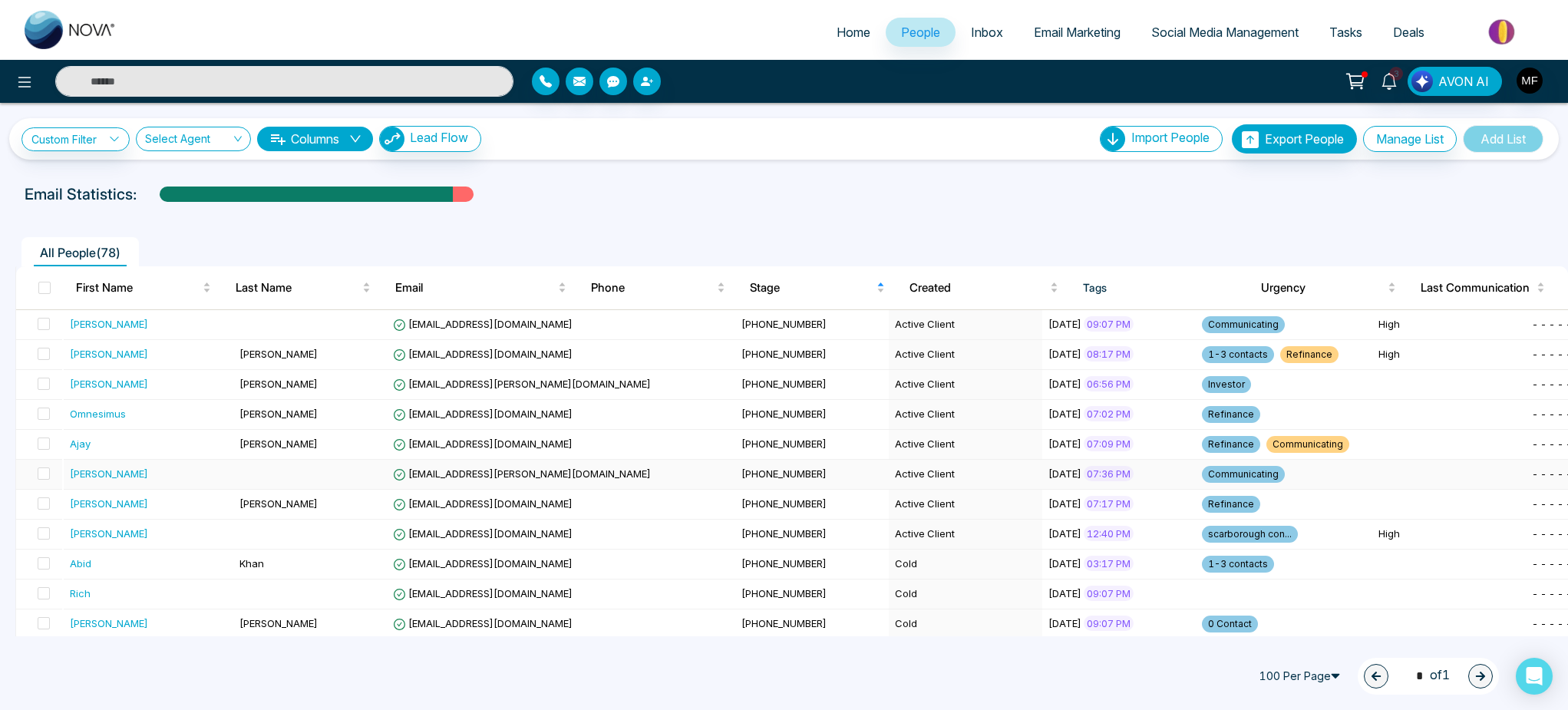
scroll to position [10, 0]
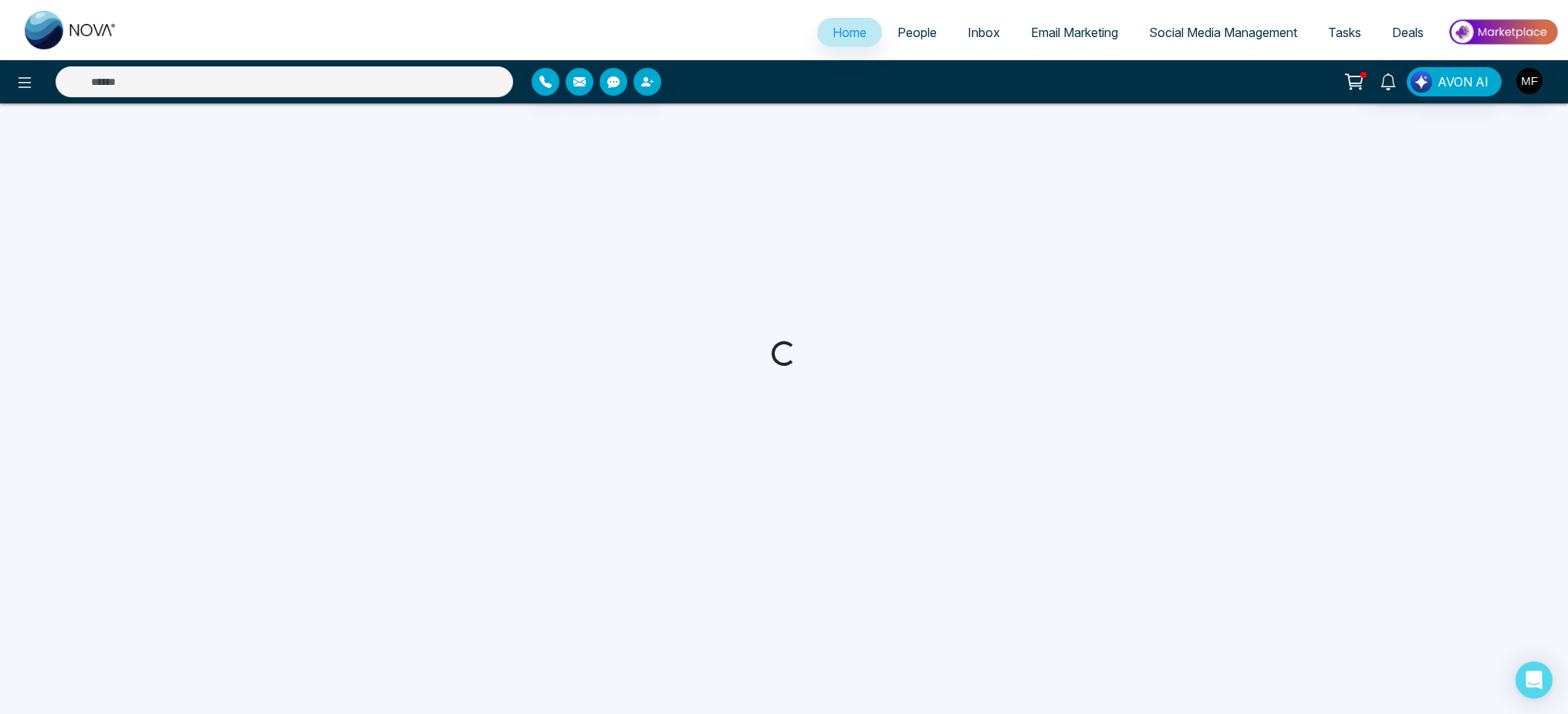
select select "*"
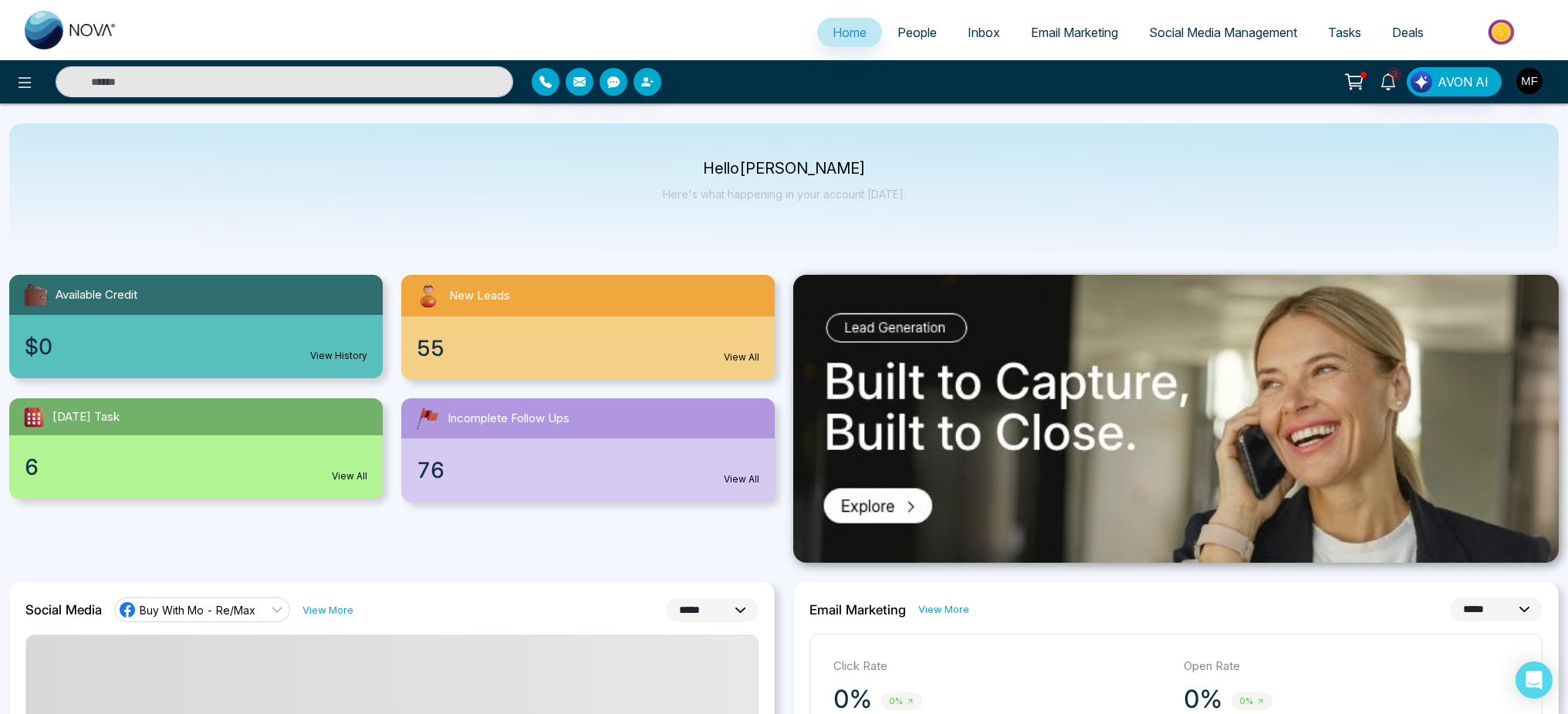
click at [178, 438] on div "6 View All" at bounding box center [196, 467] width 373 height 63
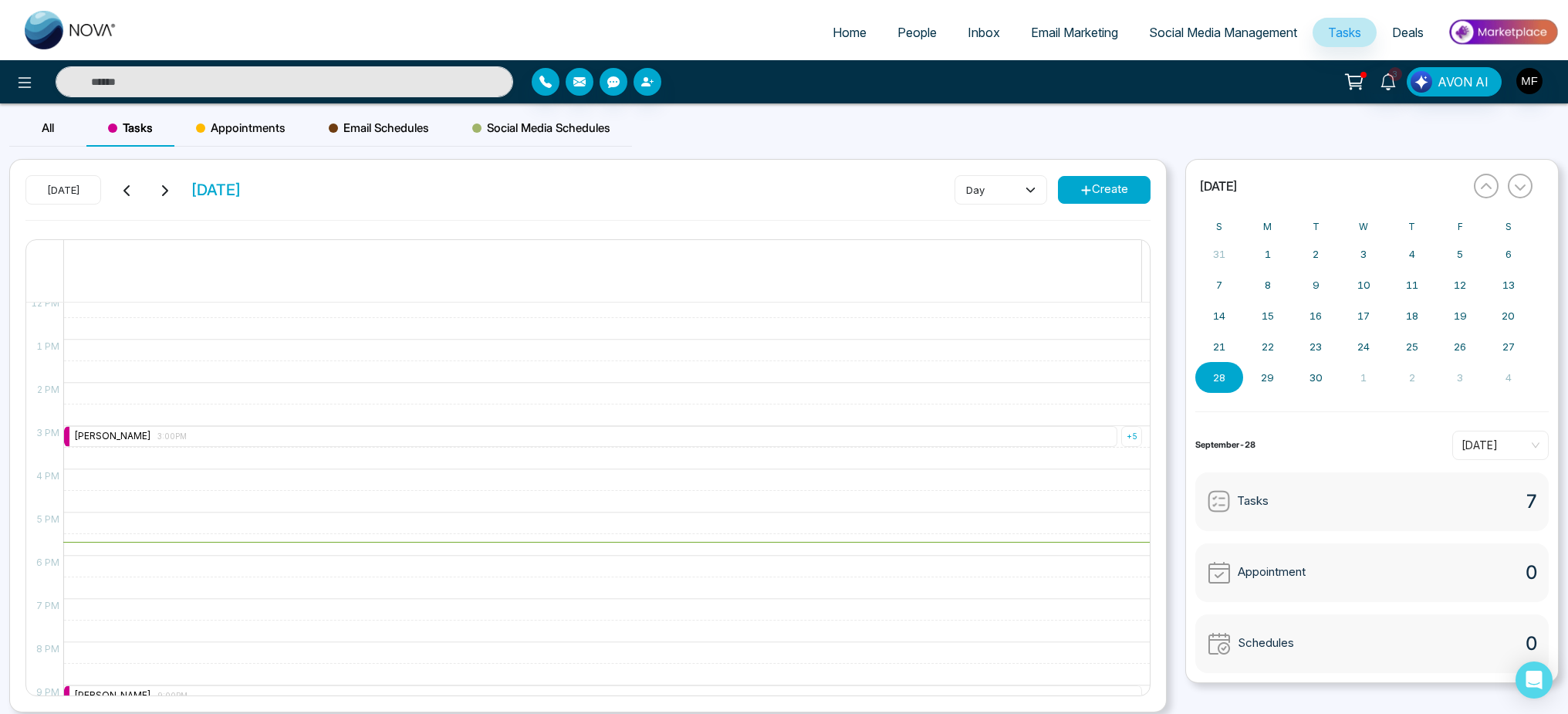
scroll to position [644, 0]
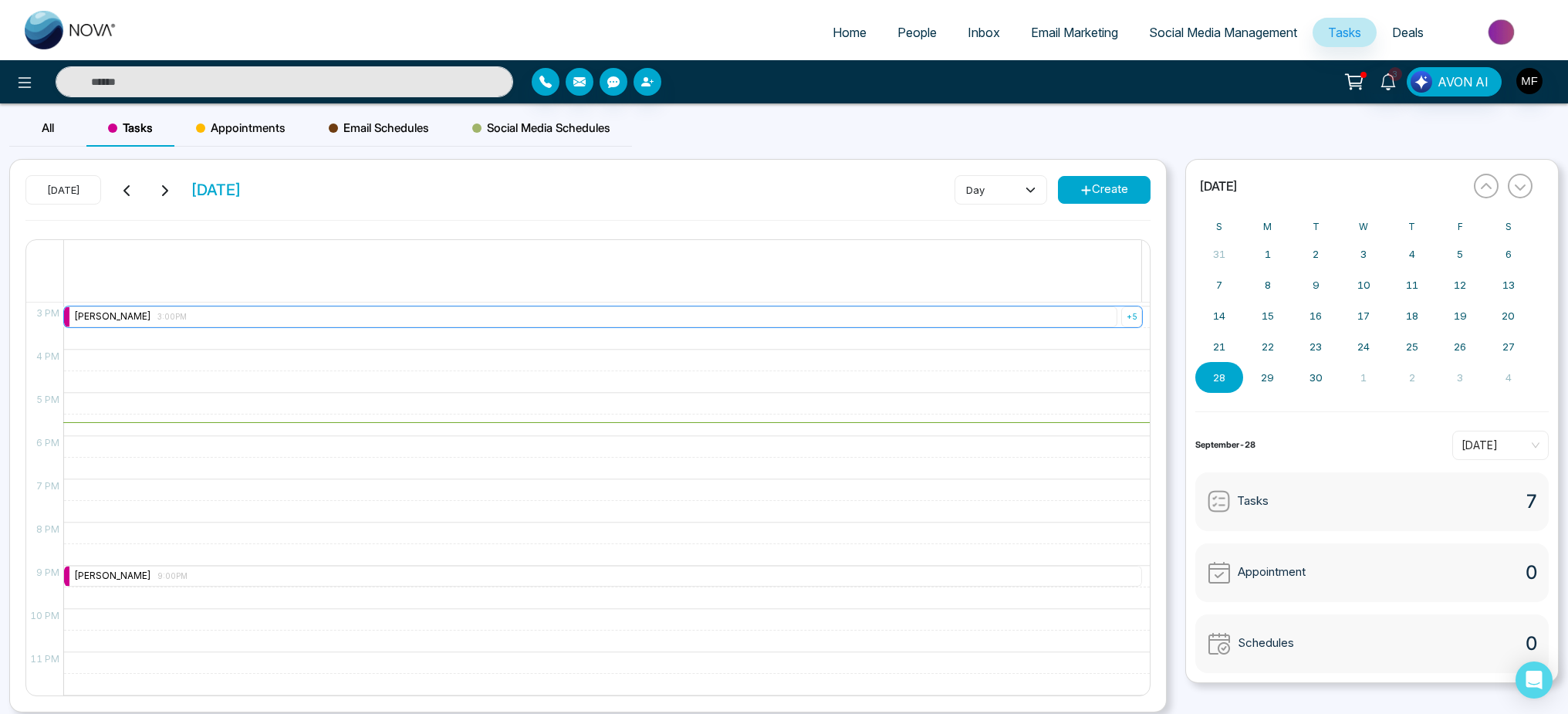
click at [245, 317] on div "Marwen Ferchichi 3:00PM" at bounding box center [591, 317] width 1054 height 21
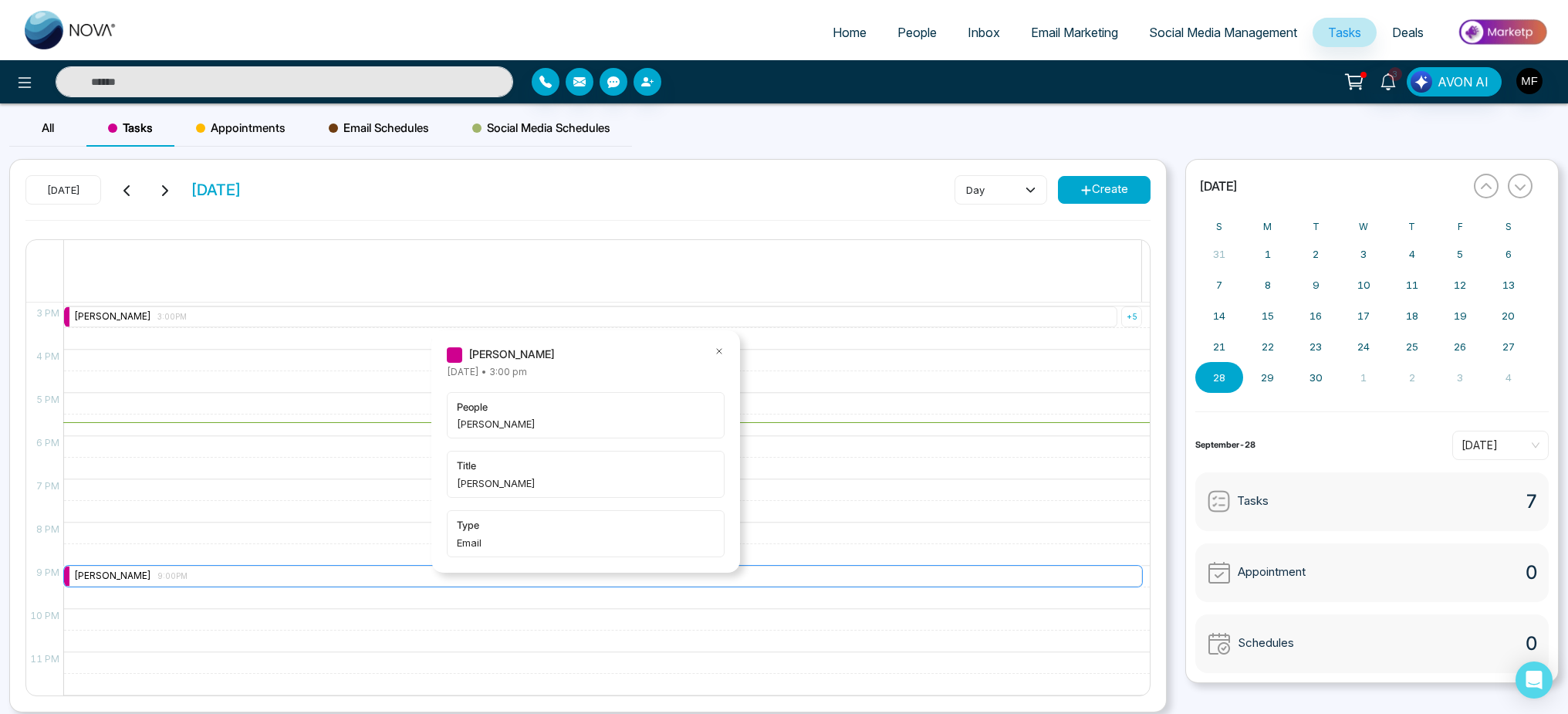
click at [214, 575] on div "Marwen Ferchichi 9:00PM" at bounding box center [603, 576] width 1078 height 21
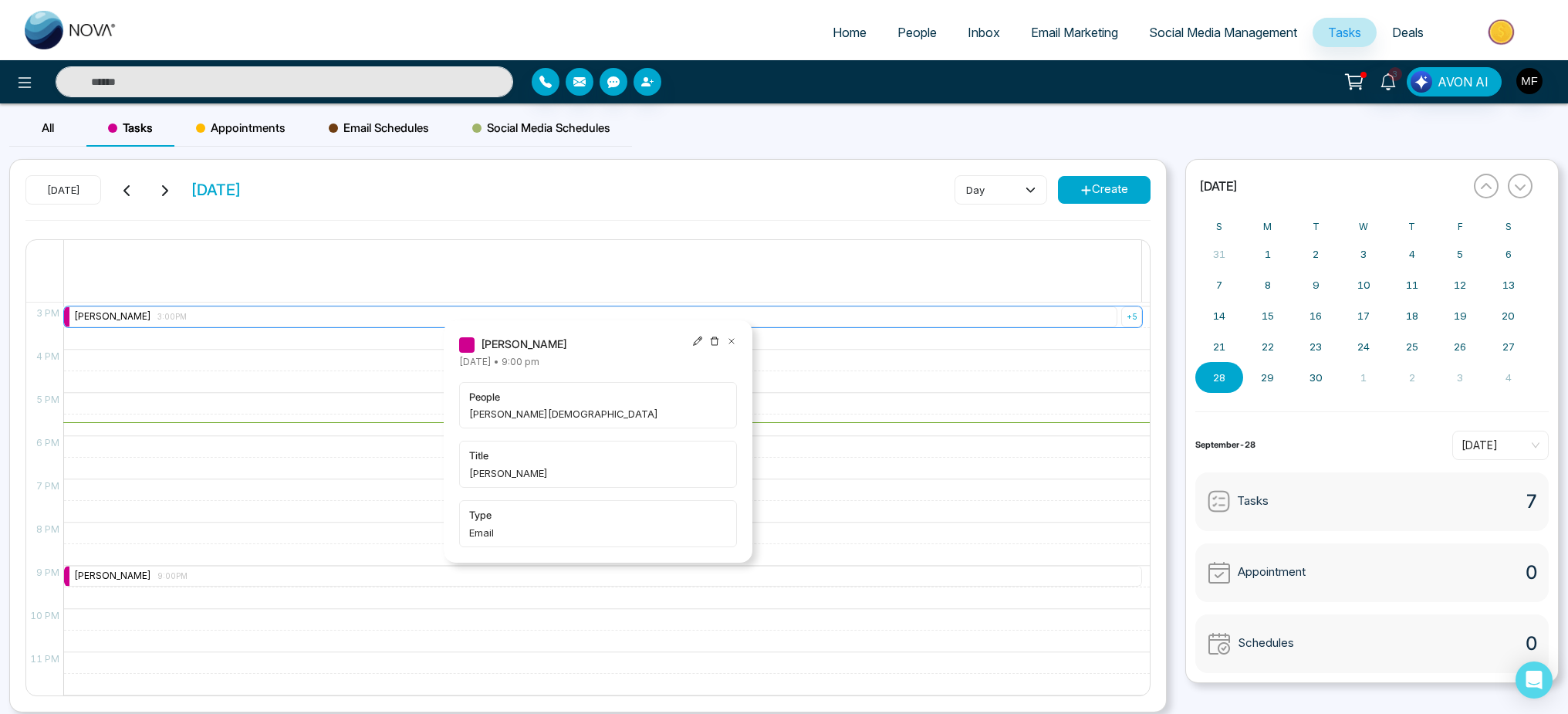
click at [1122, 315] on div "+ 5" at bounding box center [1131, 317] width 21 height 21
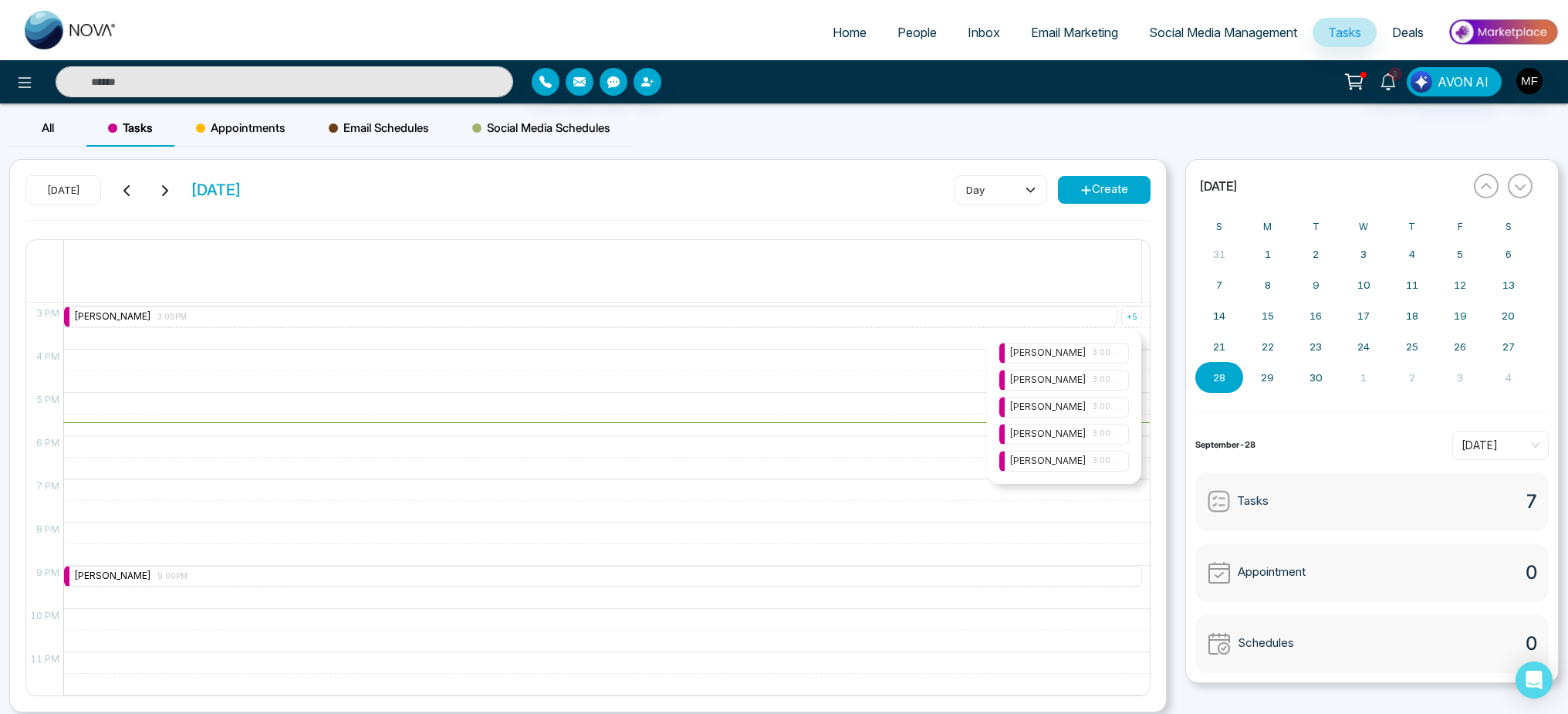
click at [1066, 355] on div "Marwen Ferchichi 3:00PM" at bounding box center [1064, 353] width 109 height 15
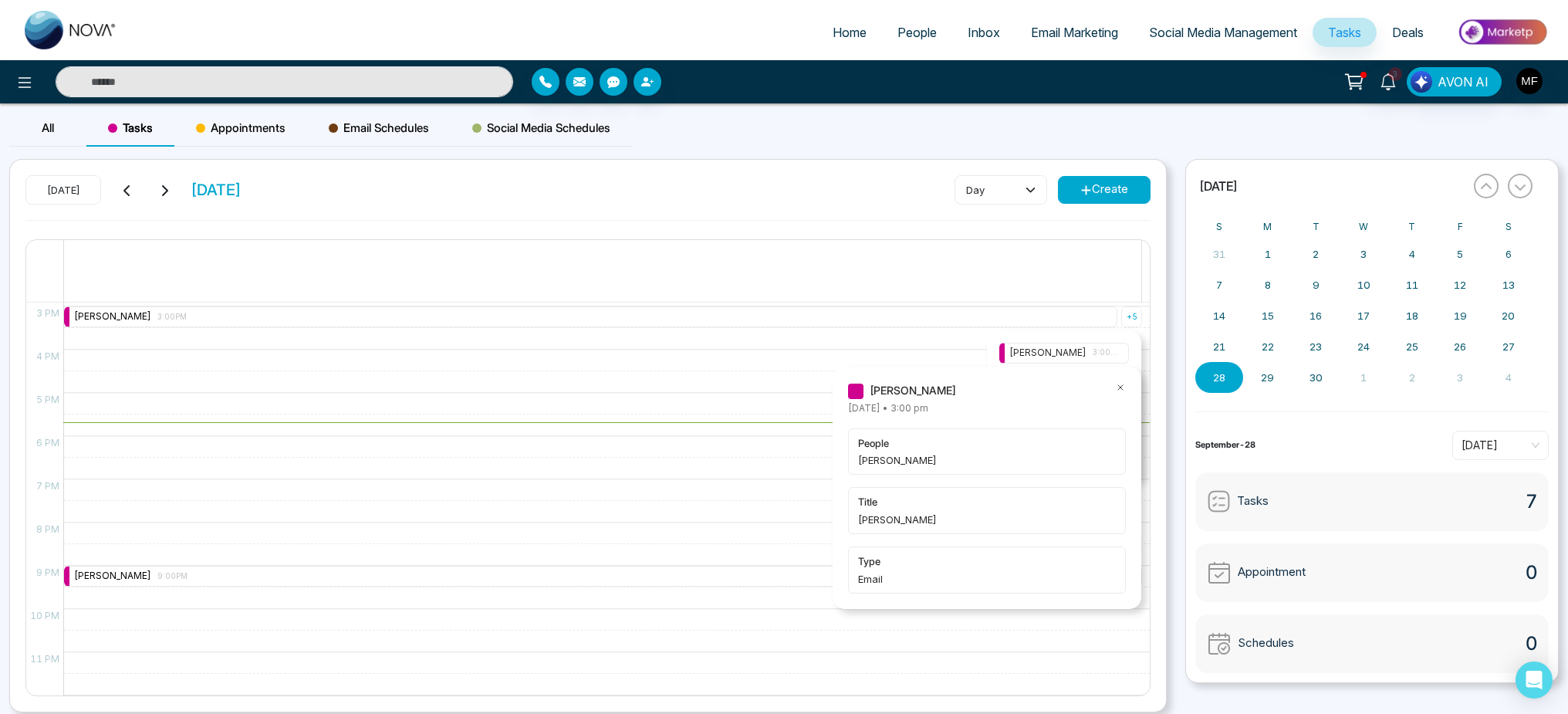
click at [1120, 387] on icon at bounding box center [1120, 388] width 5 height 5
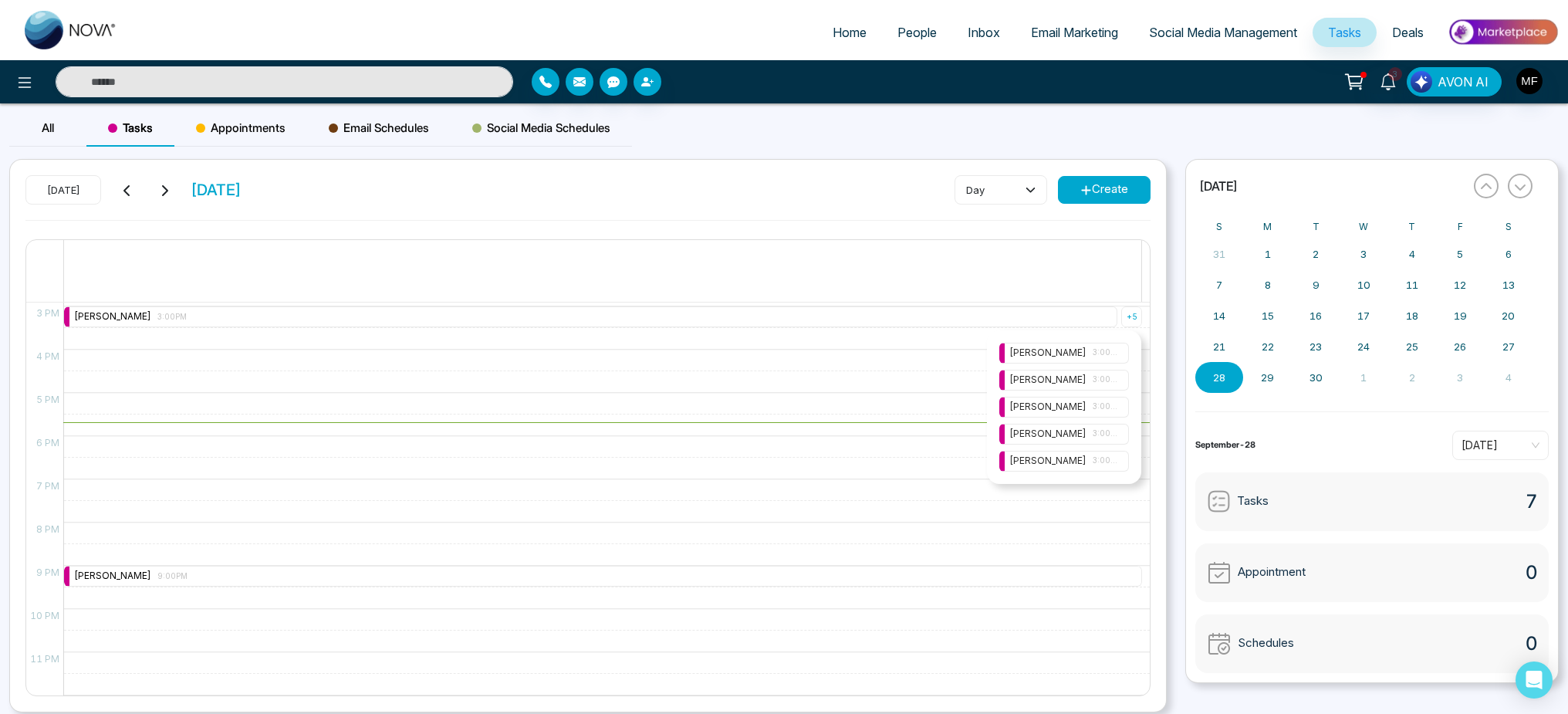
click at [1107, 384] on span "3:00PM" at bounding box center [1105, 380] width 26 height 13
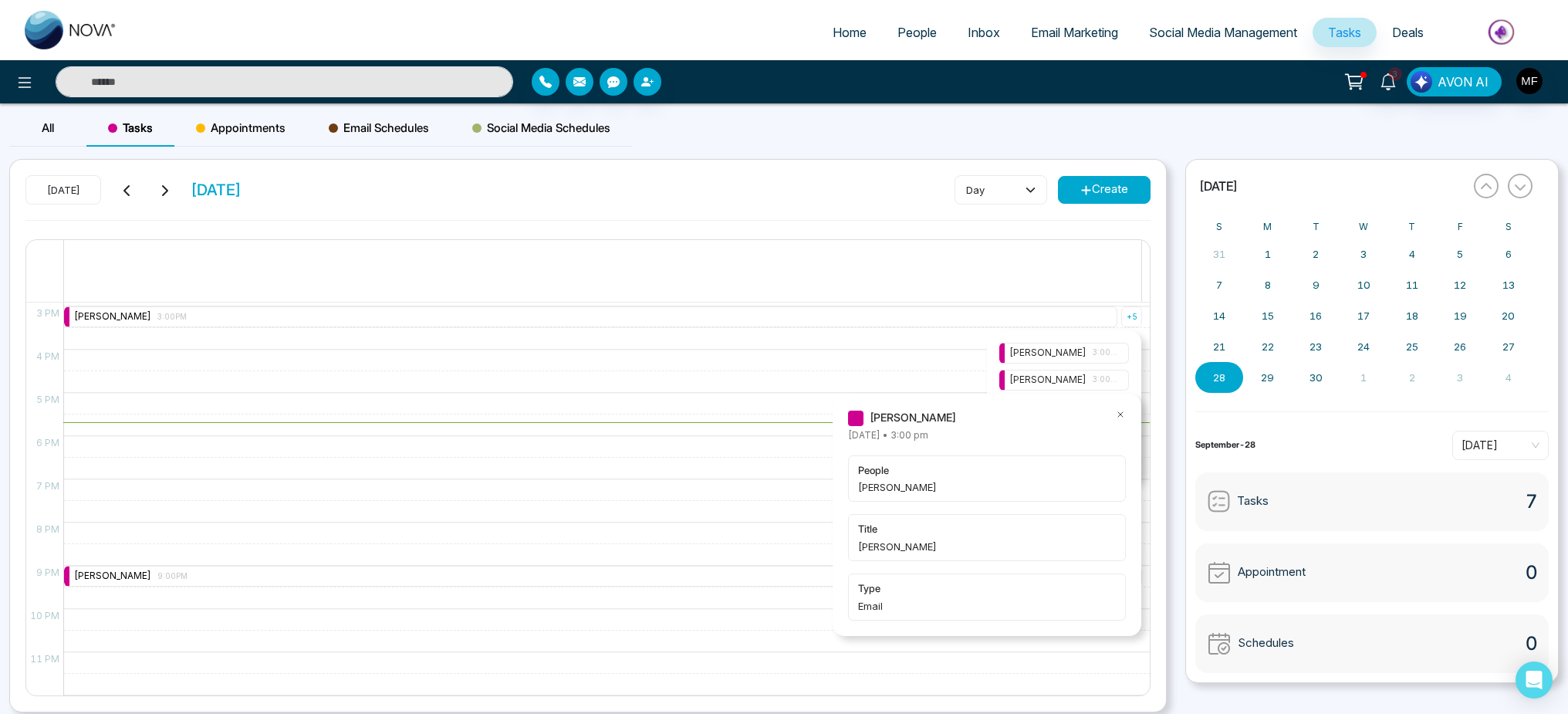
click at [1118, 414] on icon at bounding box center [1120, 414] width 11 height 11
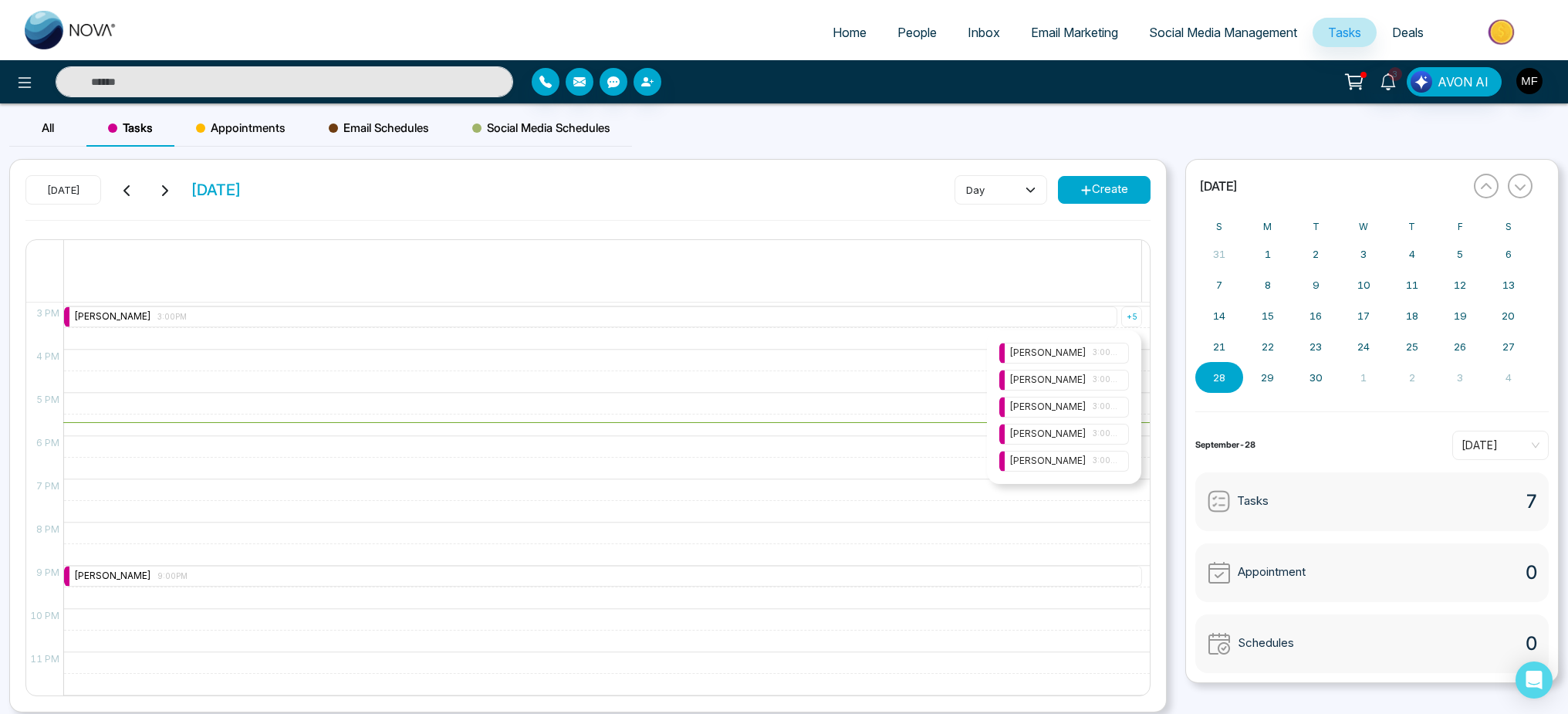
click at [1093, 411] on span "3:00PM" at bounding box center [1105, 407] width 26 height 13
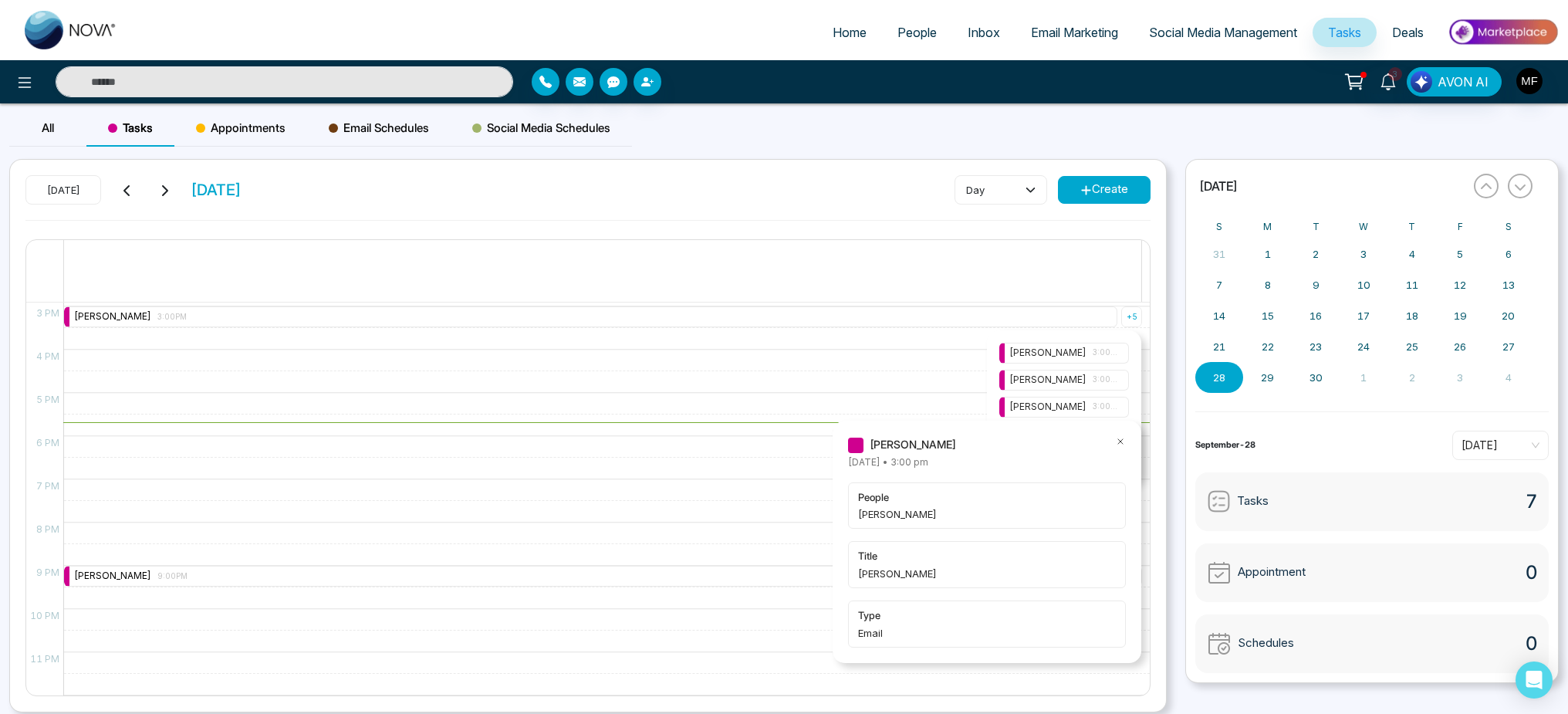
click at [1120, 438] on icon at bounding box center [1120, 441] width 11 height 11
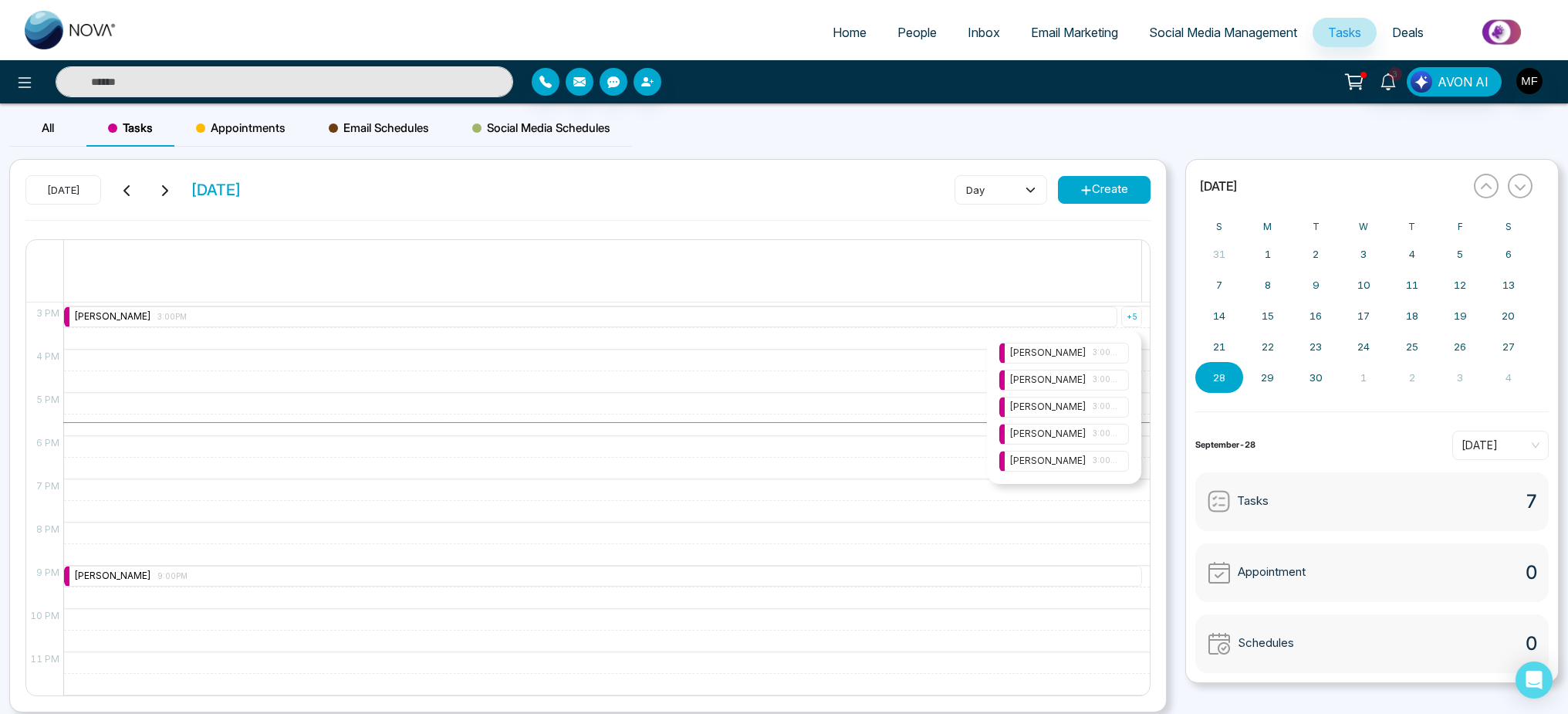
click at [1113, 436] on span "3:00PM" at bounding box center [1105, 434] width 26 height 13
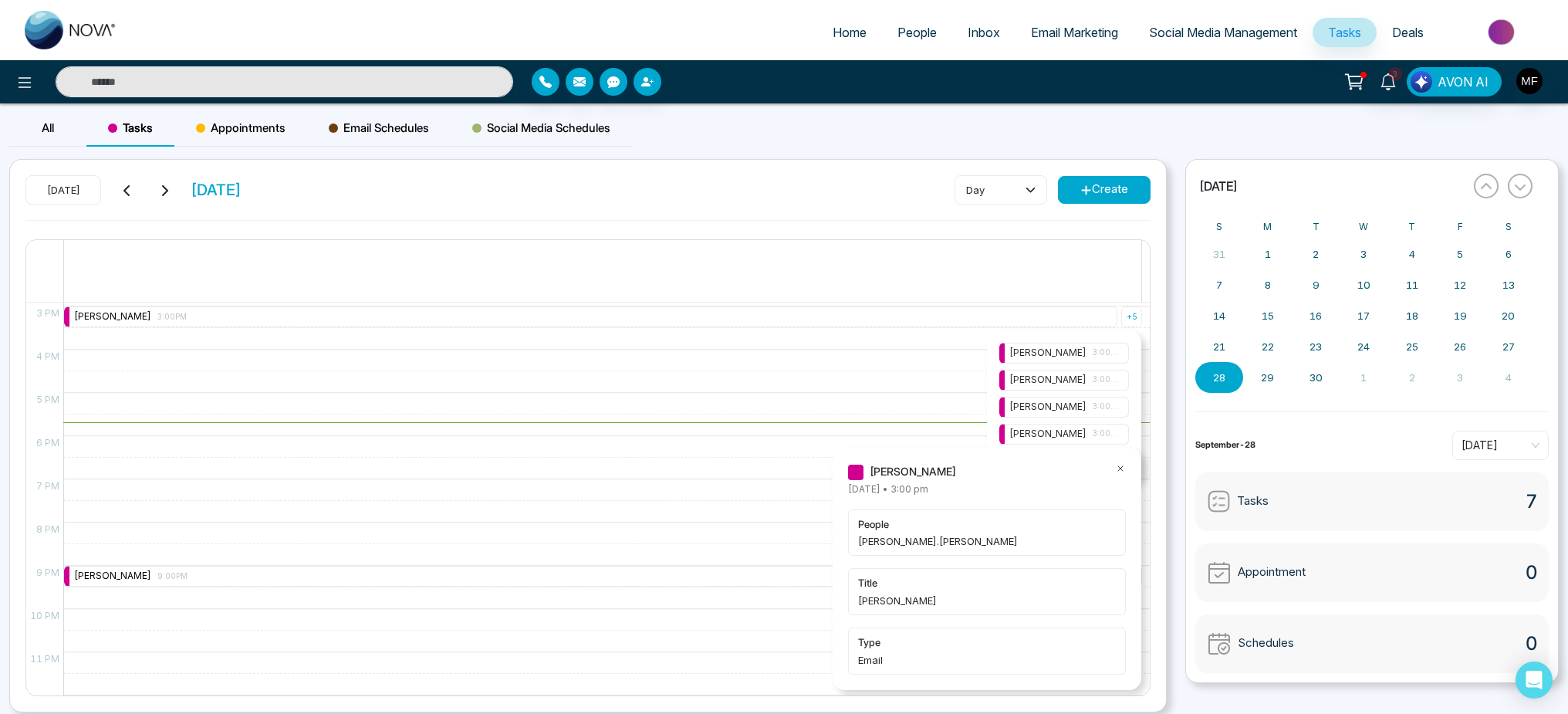
click at [1119, 465] on icon at bounding box center [1120, 468] width 11 height 11
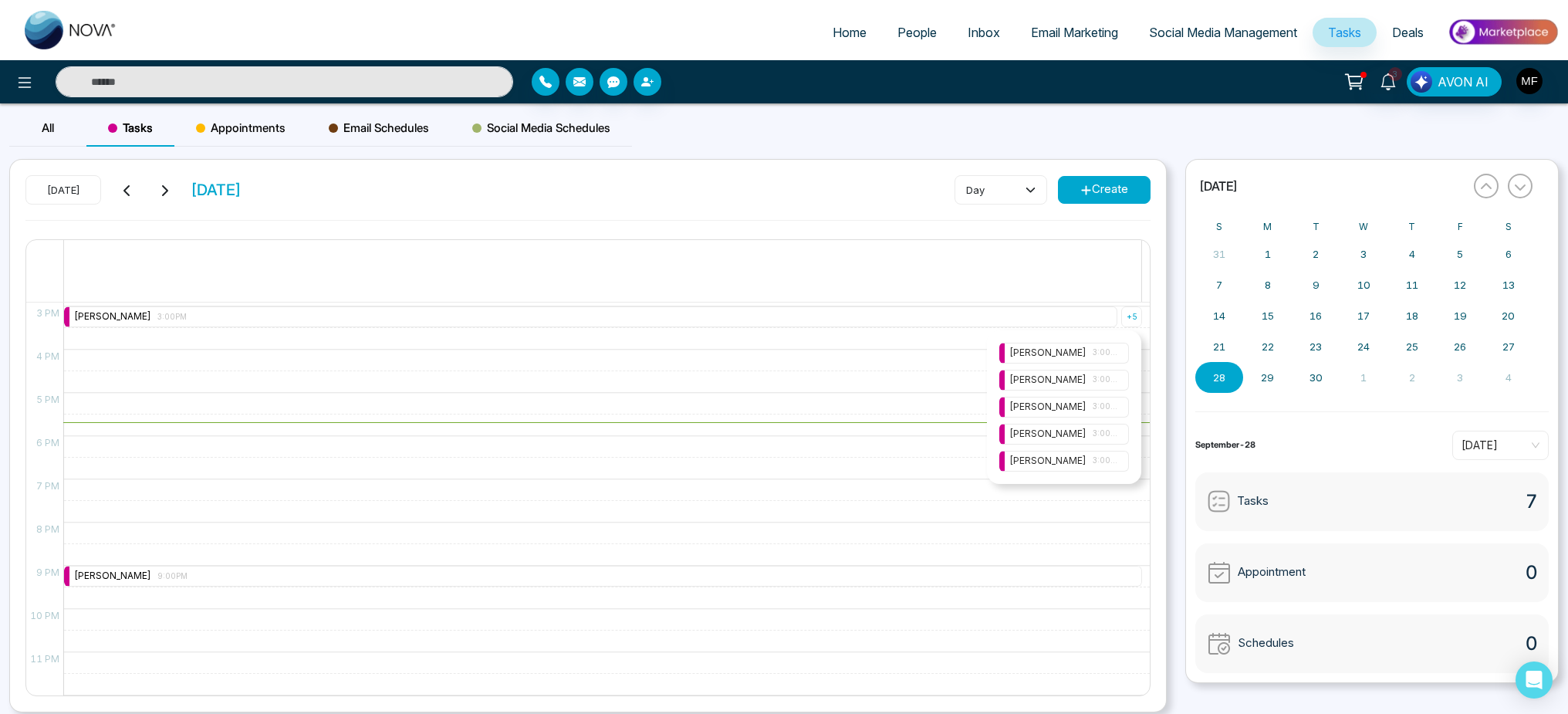
click at [1105, 464] on span "3:00PM" at bounding box center [1105, 461] width 26 height 13
click at [1120, 473] on icon at bounding box center [1120, 474] width 5 height 5
click at [293, 578] on div "Marwen Ferchichi 9:00PM" at bounding box center [603, 576] width 1078 height 21
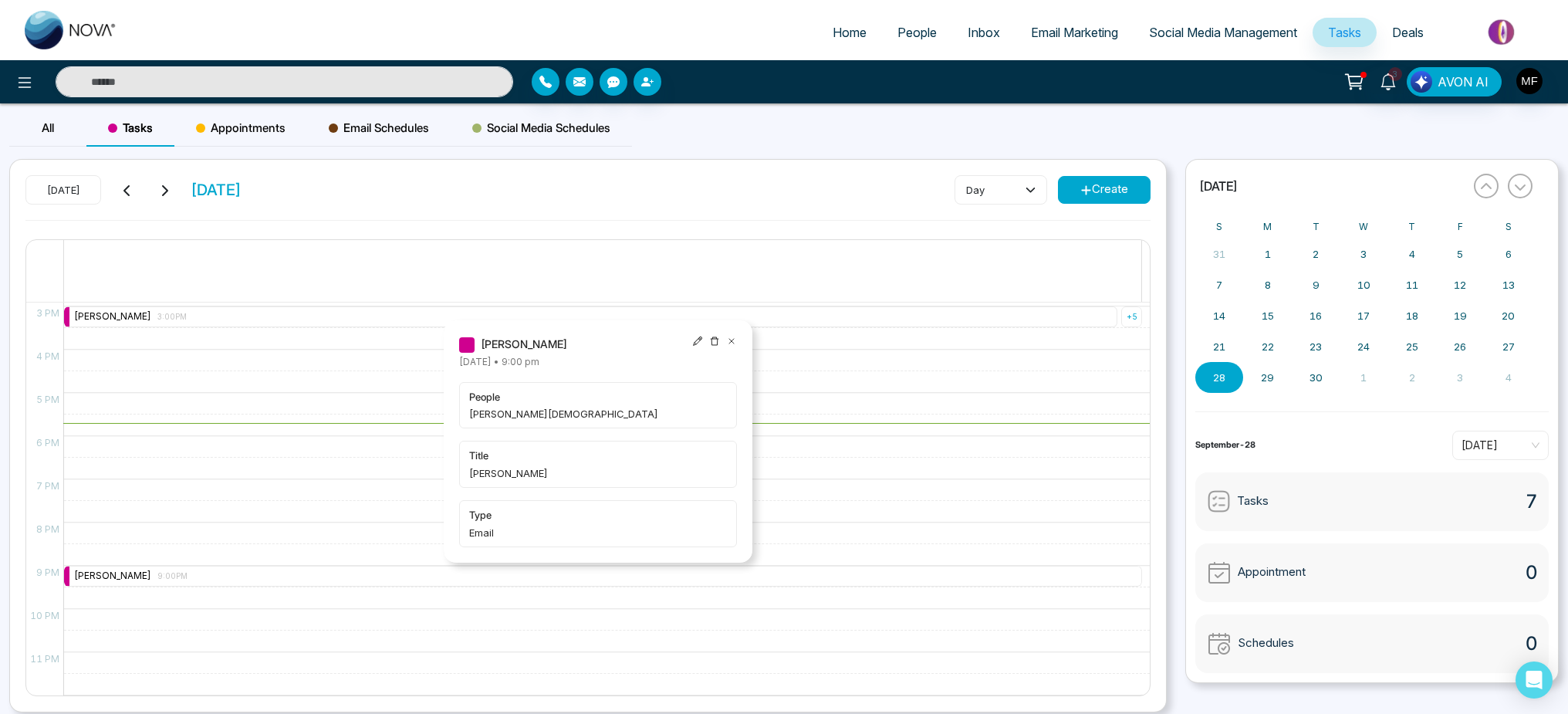
click at [734, 342] on icon at bounding box center [732, 342] width 11 height 11
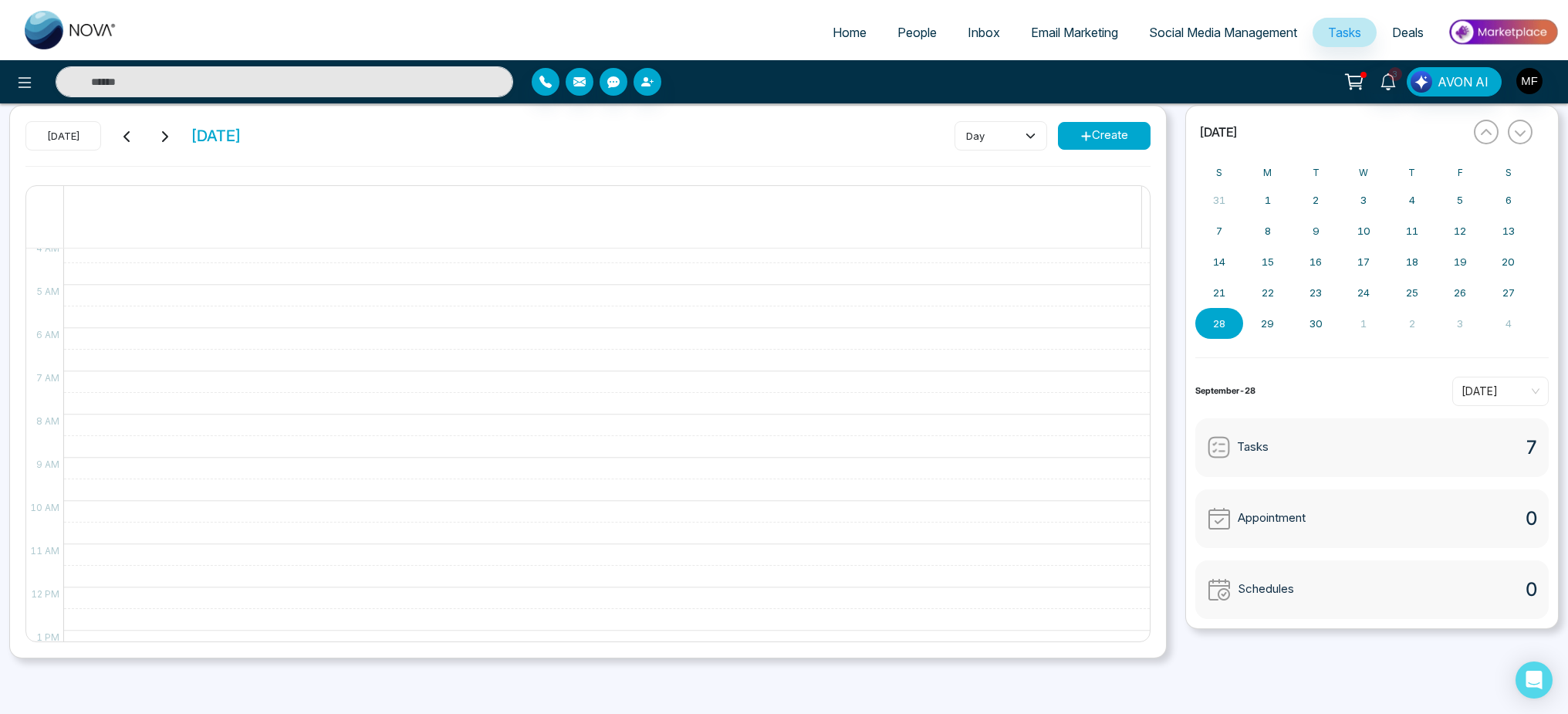
scroll to position [0, 0]
